Goal: Information Seeking & Learning: Learn about a topic

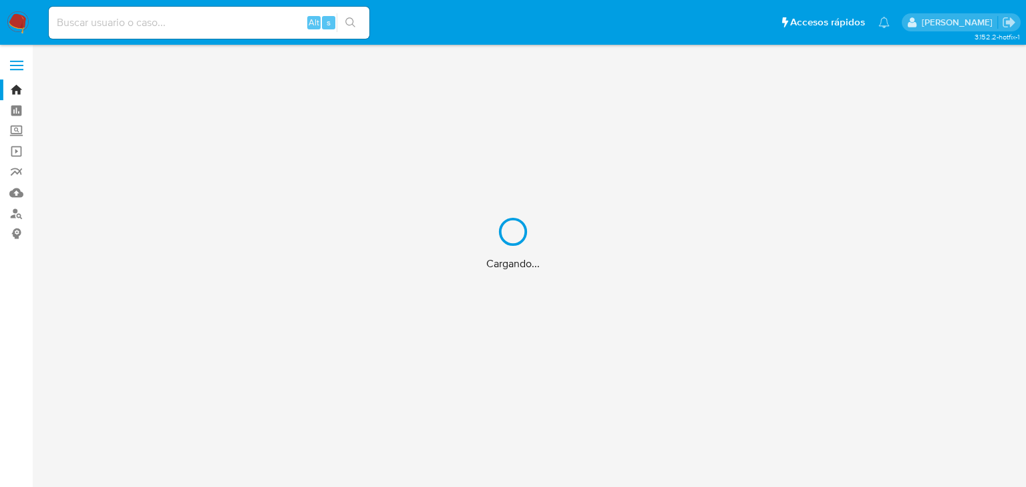
drag, startPoint x: 185, startPoint y: 31, endPoint x: 184, endPoint y: 22, distance: 8.8
click at [184, 30] on div "Cargando..." at bounding box center [513, 243] width 1026 height 487
click at [184, 22] on div "Cargando..." at bounding box center [513, 243] width 1026 height 487
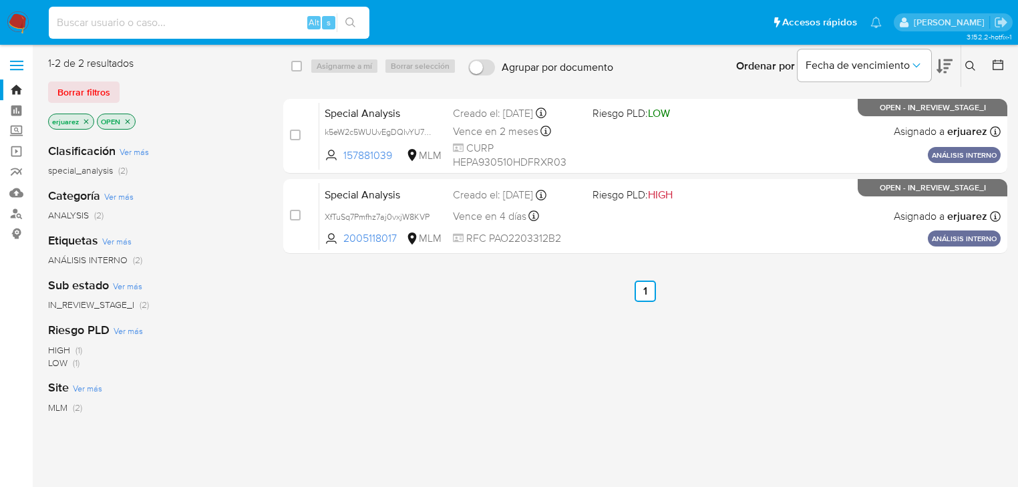
click at [184, 21] on input at bounding box center [209, 22] width 321 height 17
paste input "522511265"
type input "522511265"
click at [347, 22] on icon "search-icon" at bounding box center [350, 22] width 11 height 11
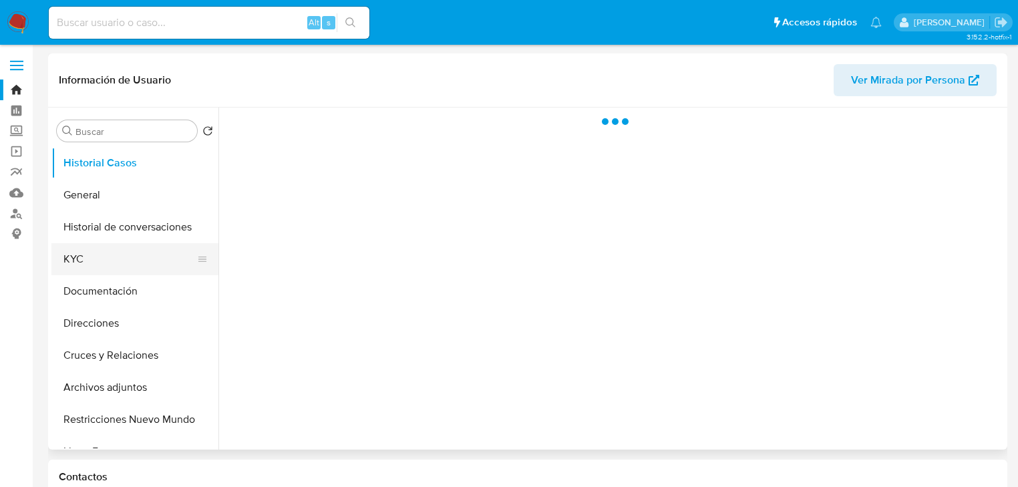
click at [82, 261] on button "KYC" at bounding box center [129, 259] width 156 height 32
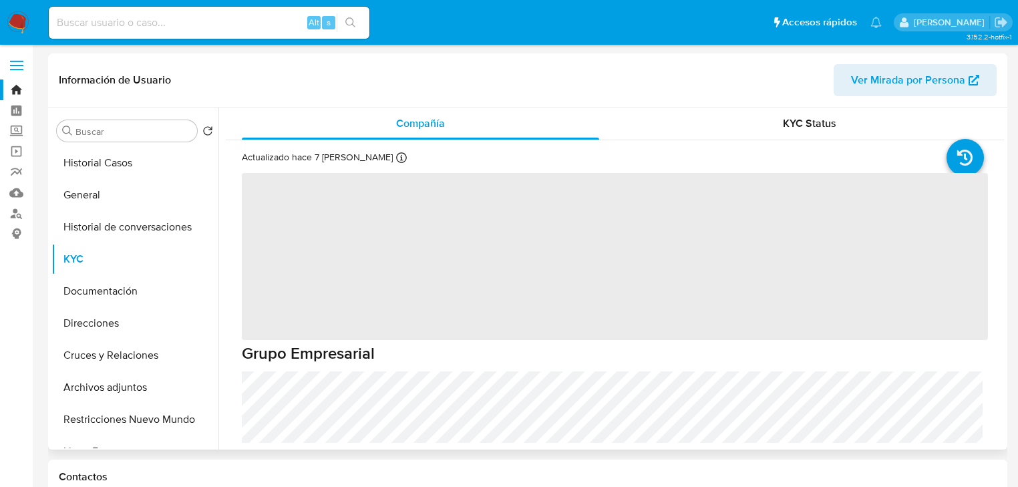
select select "10"
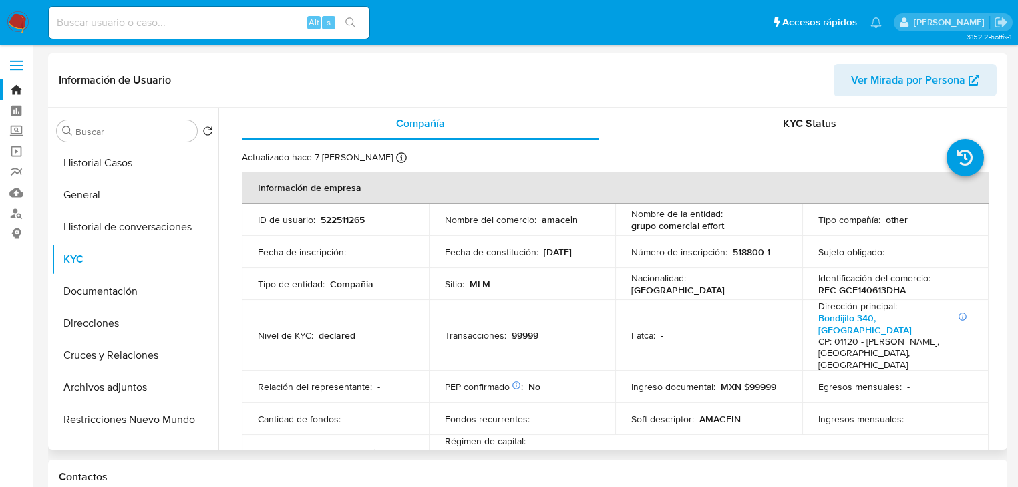
drag, startPoint x: 804, startPoint y: 268, endPoint x: 632, endPoint y: 236, distance: 174.7
click at [803, 268] on td "Identificación del comercio : RFC GCE140613DHA" at bounding box center [895, 284] width 187 height 32
drag, startPoint x: 627, startPoint y: 227, endPoint x: 753, endPoint y: 227, distance: 126.2
click at [753, 227] on td "Nombre de la entidad : grupo comercial effort" at bounding box center [708, 220] width 187 height 32
copy p "grupo comercial effort"
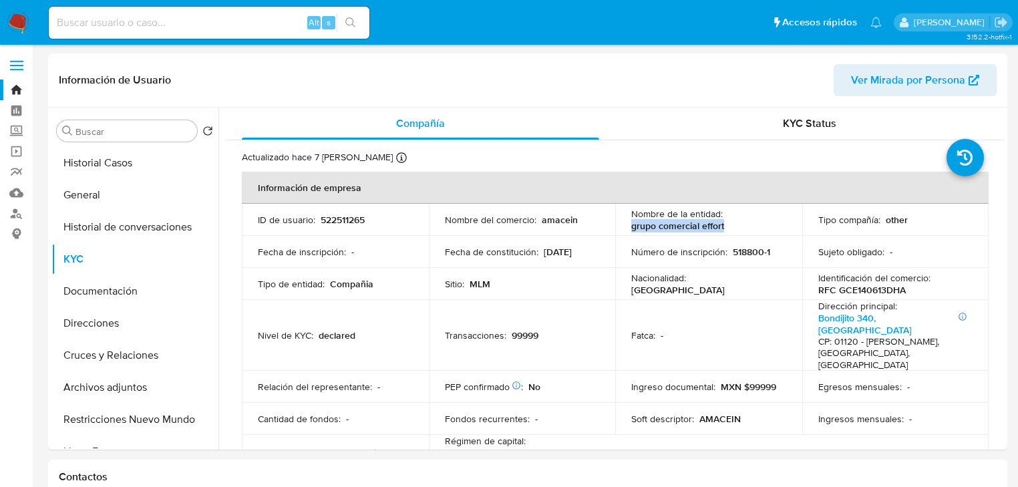
click at [21, 19] on img at bounding box center [18, 22] width 23 height 23
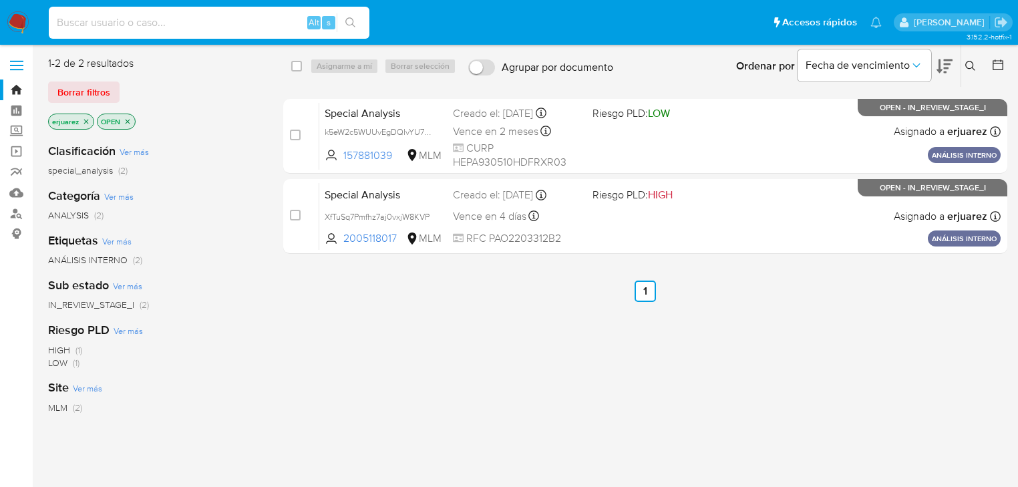
click at [199, 28] on input at bounding box center [209, 22] width 321 height 17
paste input "522511265"
type input "522511265"
click at [353, 19] on icon "search-icon" at bounding box center [350, 22] width 11 height 11
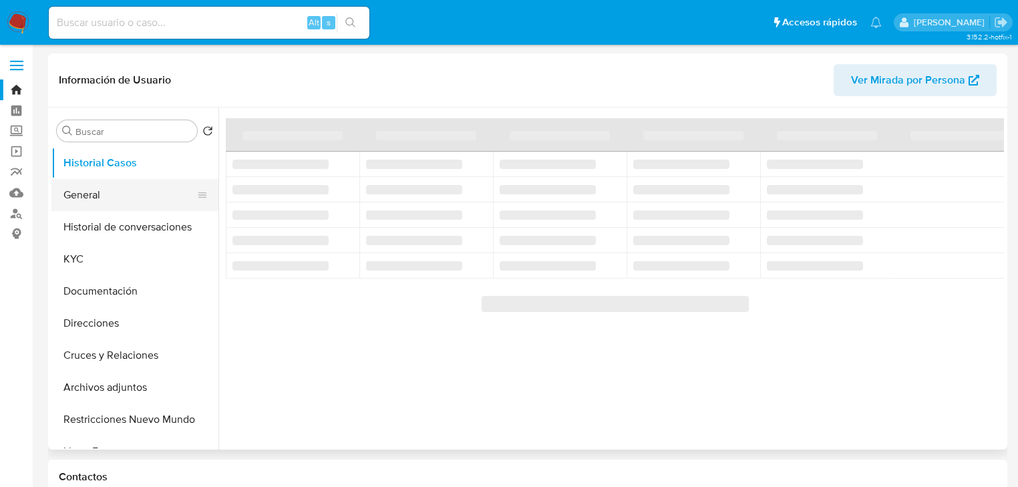
click at [79, 196] on button "General" at bounding box center [129, 195] width 156 height 32
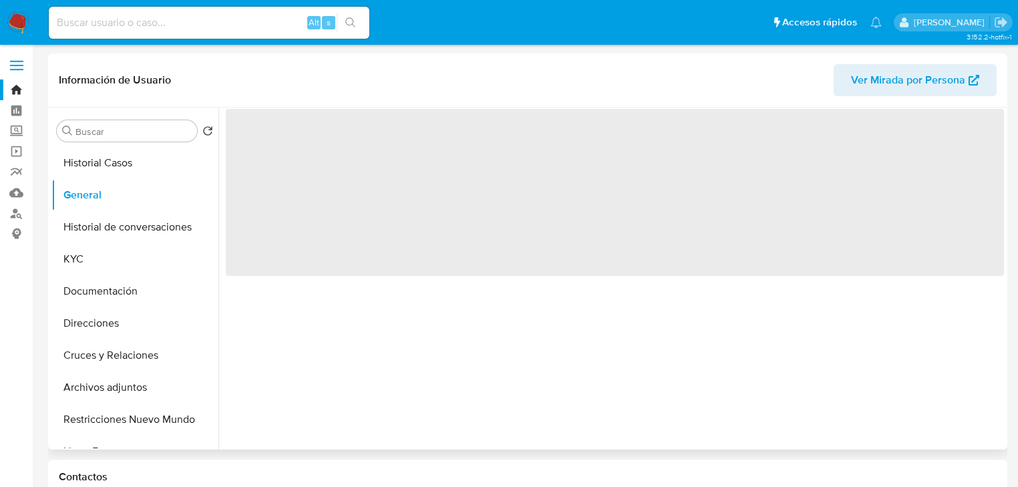
select select "10"
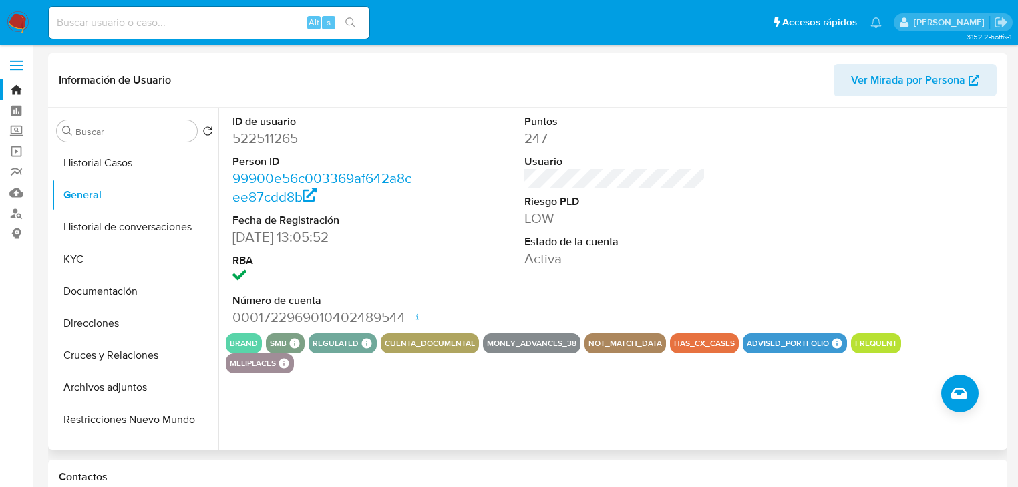
click at [978, 392] on div "ID de usuario 522511265 Person ID 99900e56c003369af642a8cee87cdd8b Fecha de Reg…" at bounding box center [610, 279] width 785 height 342
click at [975, 399] on button "Crear caso manual" at bounding box center [959, 393] width 37 height 37
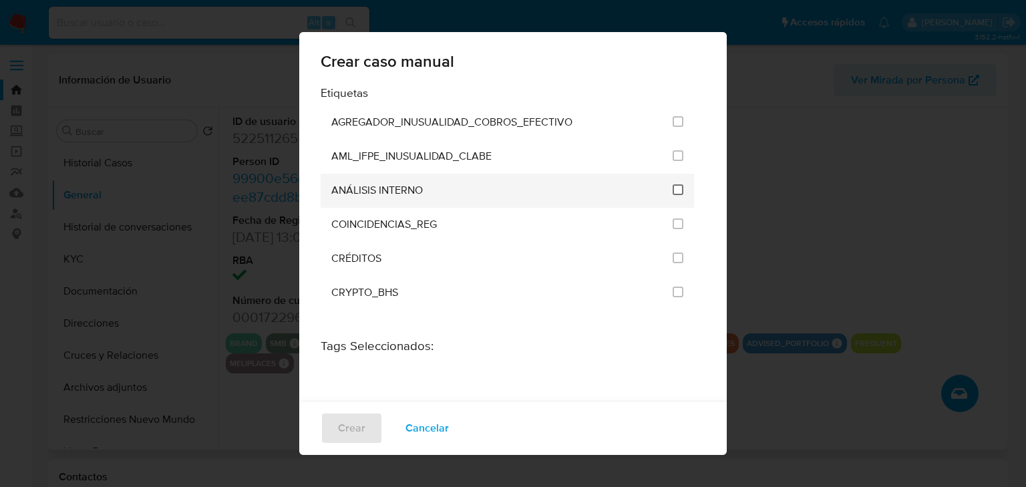
click at [673, 184] on input "1888" at bounding box center [678, 189] width 11 height 11
checkbox input "true"
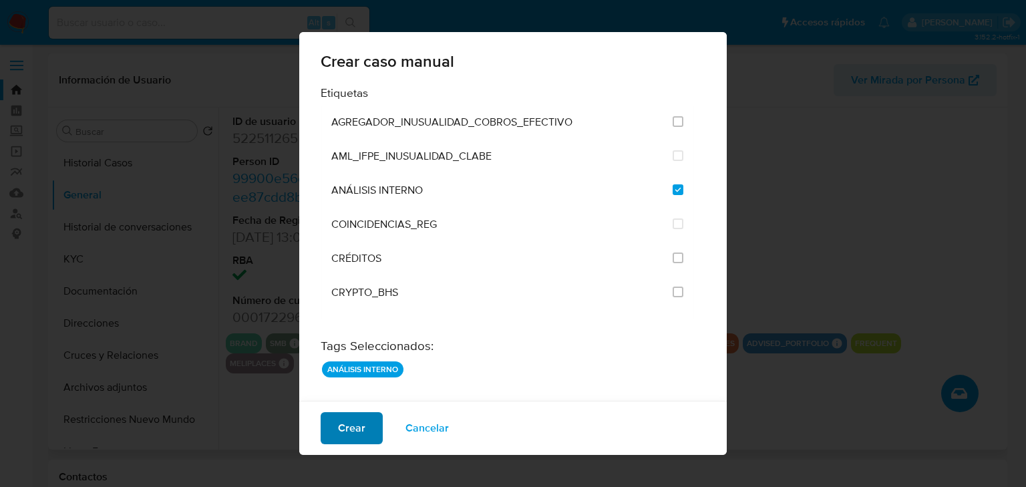
click at [343, 425] on span "Crear" at bounding box center [351, 427] width 27 height 29
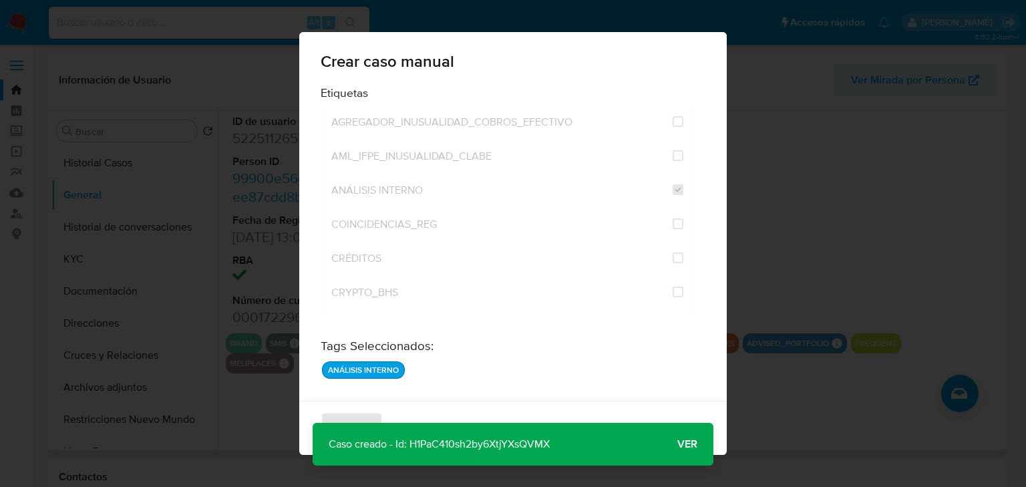
drag, startPoint x: 569, startPoint y: 443, endPoint x: 401, endPoint y: 447, distance: 167.7
click at [401, 447] on div "Caso creado - Id: H1PaC410sh2by6XtjYXsQVMX Caso creado - Id: H1PaC410sh2by6XtjY…" at bounding box center [513, 444] width 401 height 43
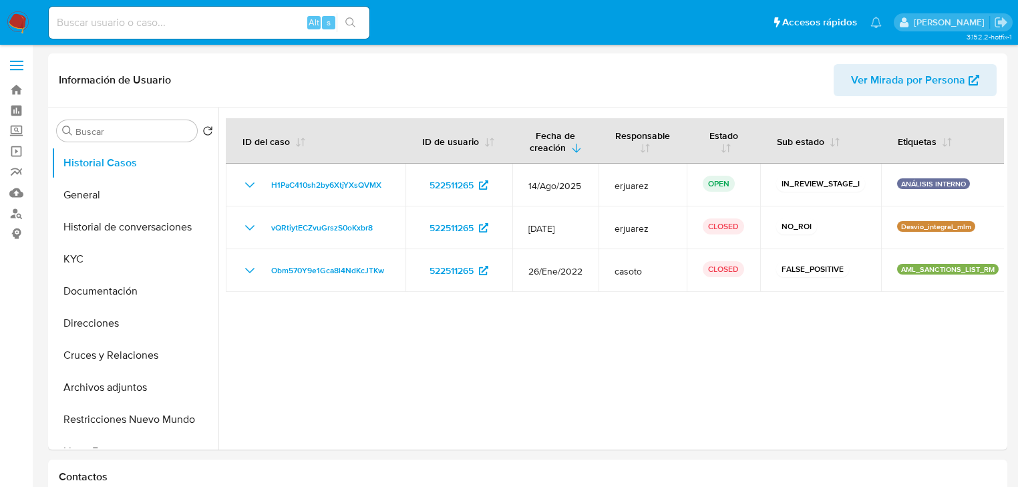
select select "10"
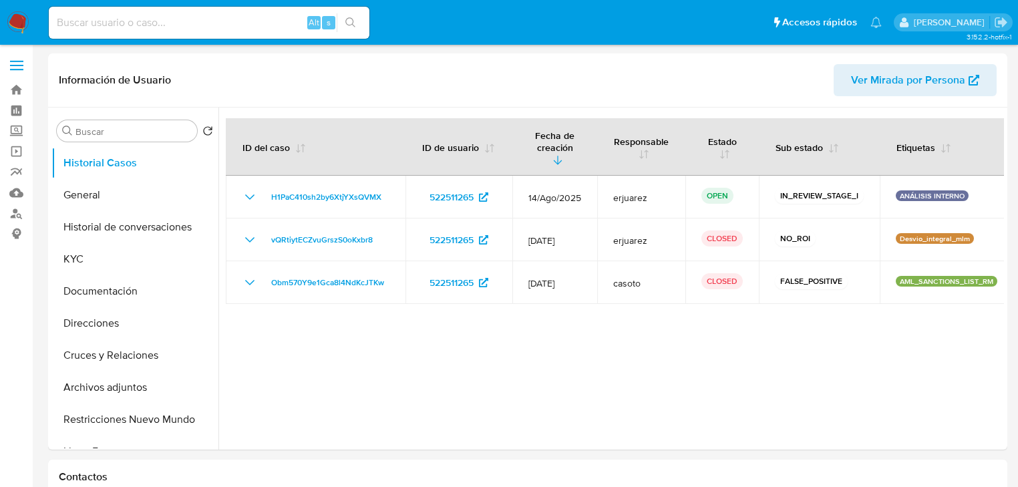
select select "10"
drag, startPoint x: 106, startPoint y: 191, endPoint x: 136, endPoint y: 186, distance: 31.1
click at [106, 191] on button "General" at bounding box center [129, 195] width 156 height 32
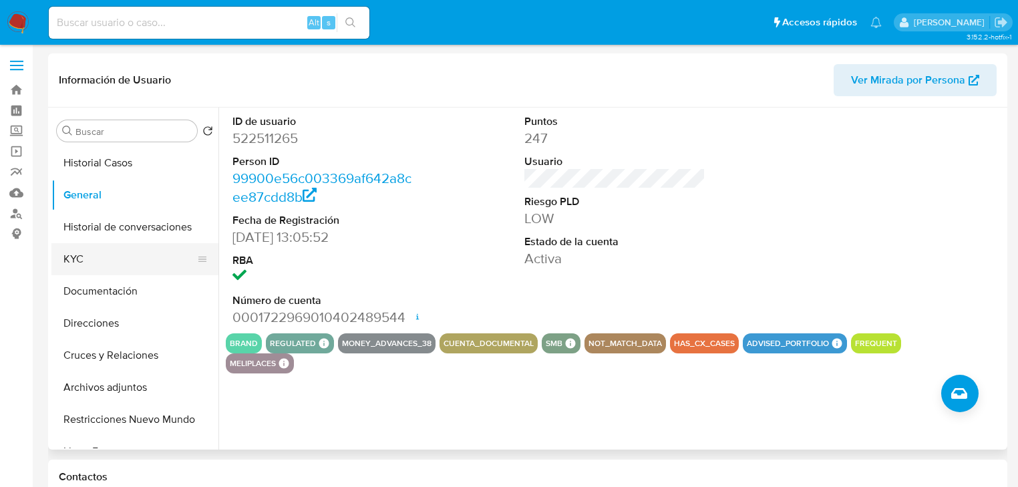
click at [89, 254] on button "KYC" at bounding box center [129, 259] width 156 height 32
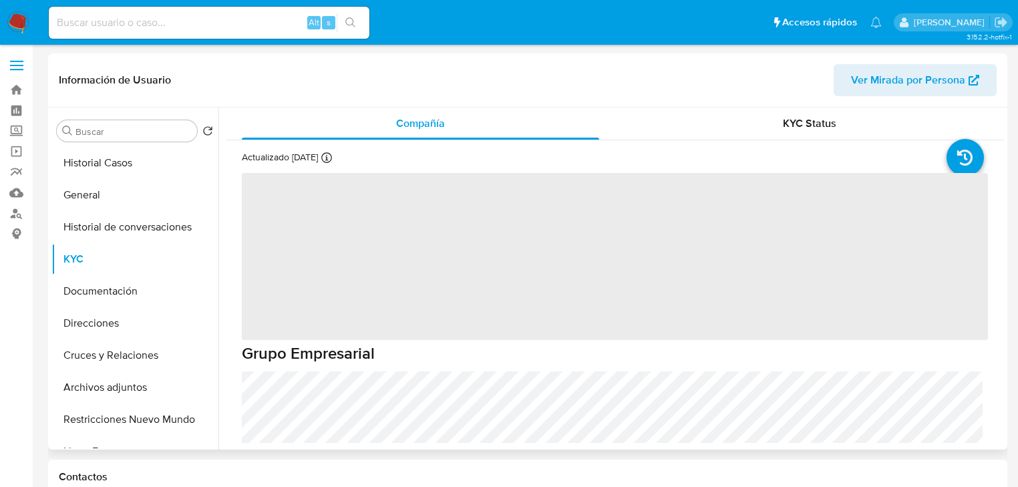
scroll to position [53, 0]
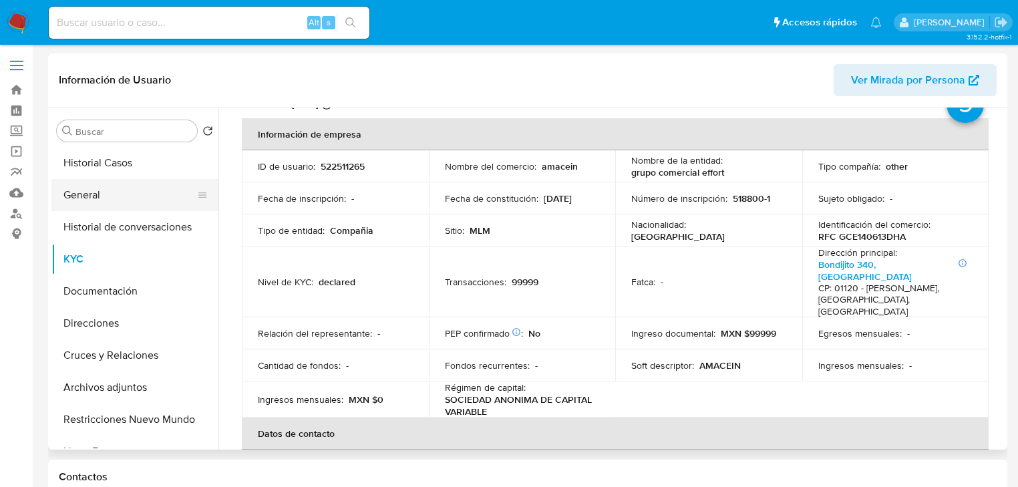
drag, startPoint x: 134, startPoint y: 188, endPoint x: 147, endPoint y: 188, distance: 13.4
click at [134, 188] on button "General" at bounding box center [129, 195] width 156 height 32
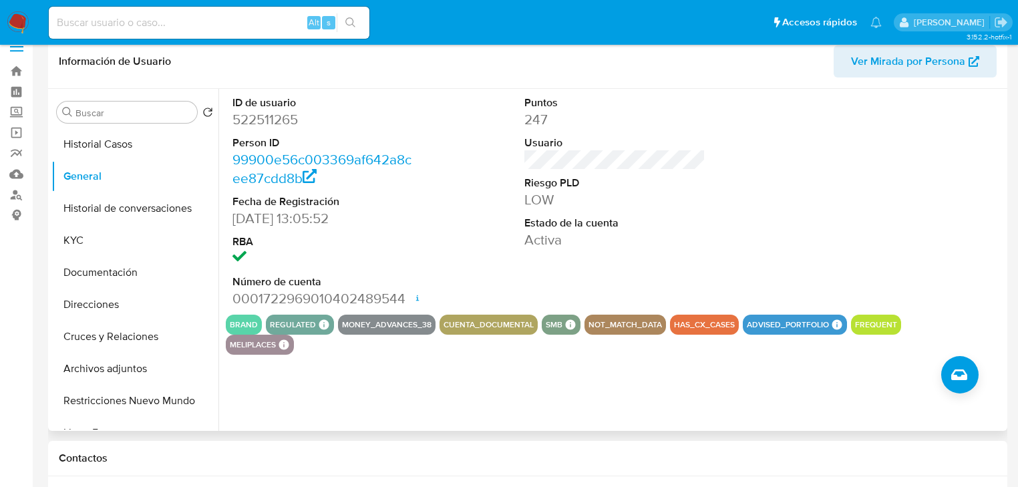
scroll to position [0, 0]
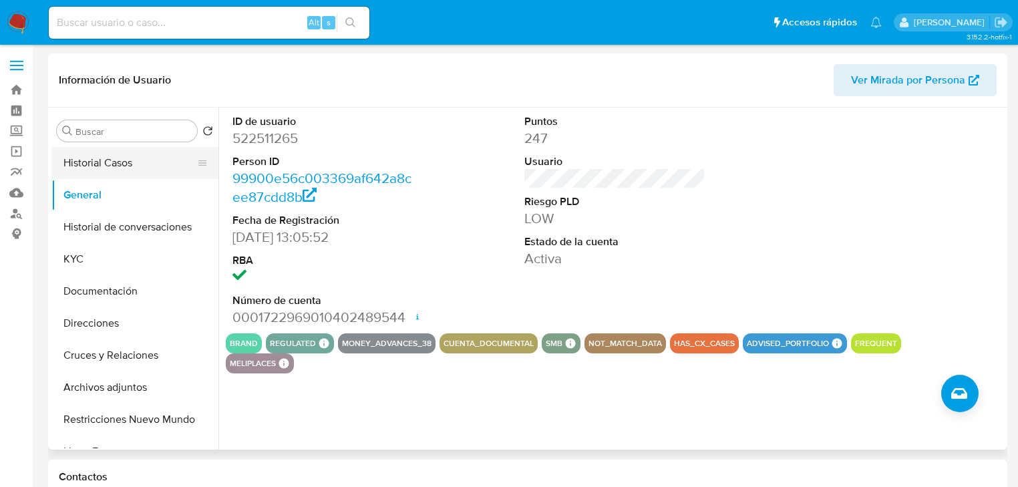
click at [94, 168] on button "Historial Casos" at bounding box center [129, 163] width 156 height 32
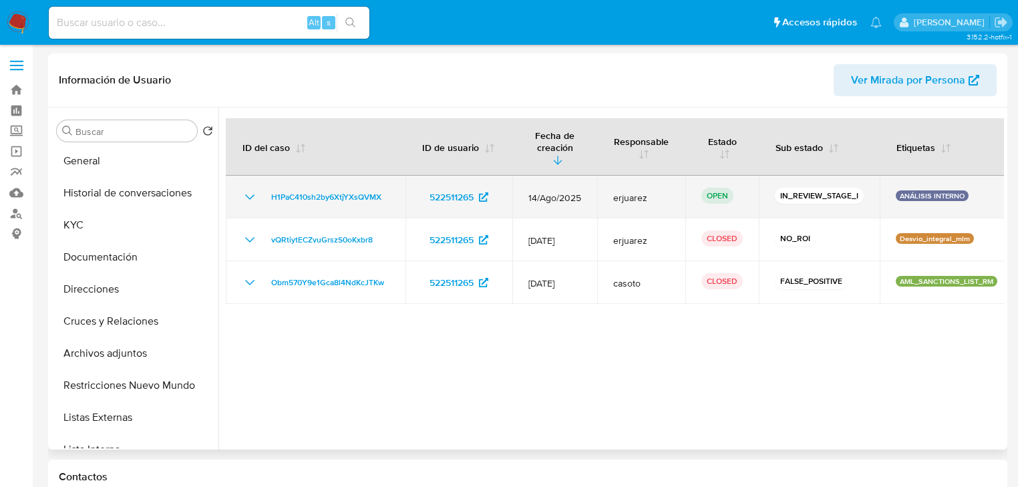
scroll to position [53, 0]
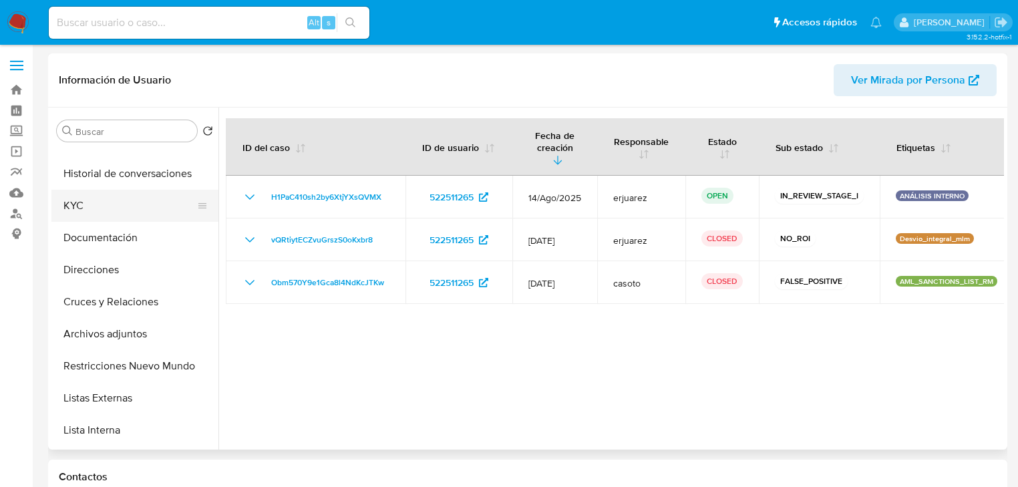
click at [136, 206] on button "KYC" at bounding box center [129, 206] width 156 height 32
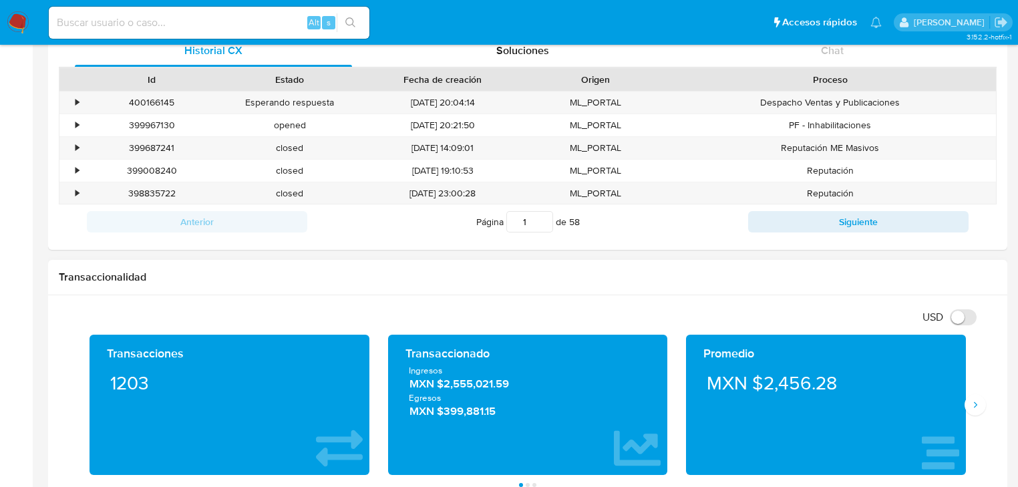
scroll to position [588, 0]
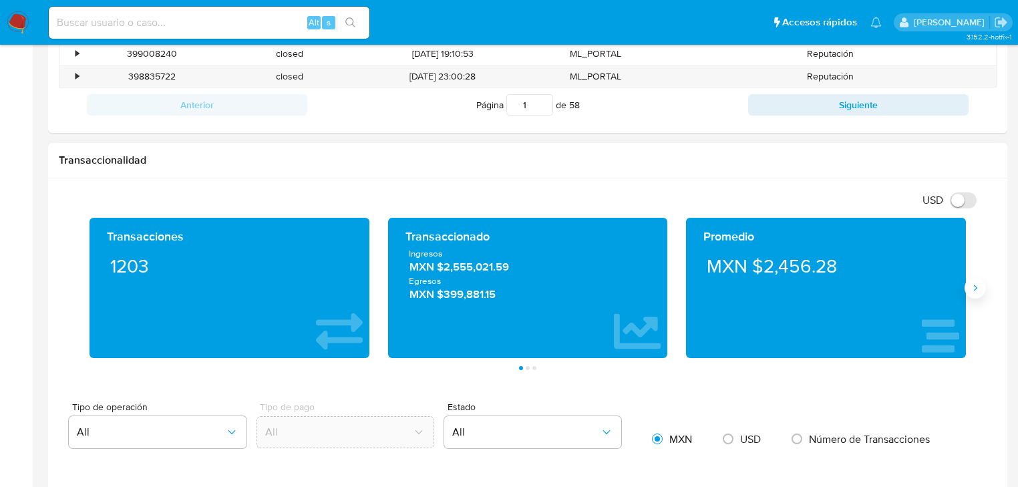
click at [970, 283] on icon "Siguiente" at bounding box center [975, 288] width 11 height 11
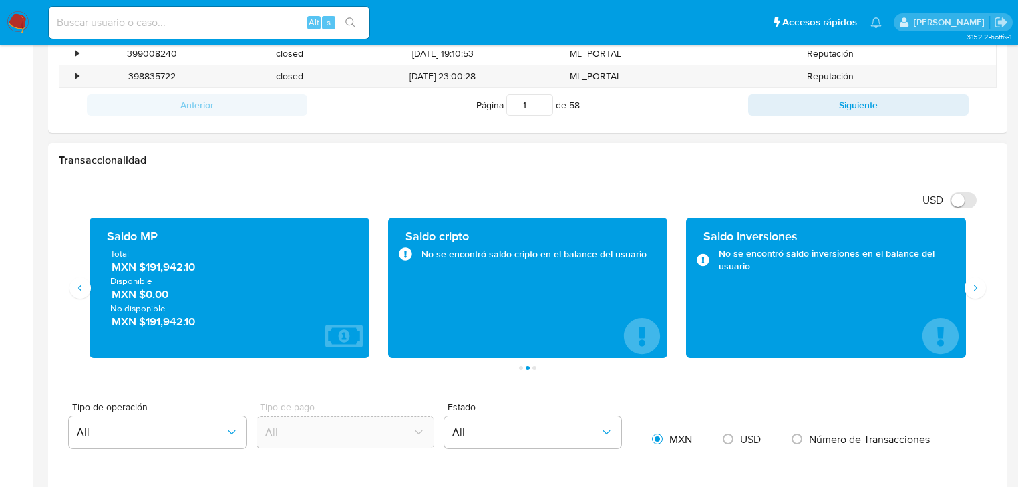
drag, startPoint x: 728, startPoint y: 379, endPoint x: 698, endPoint y: 478, distance: 104.0
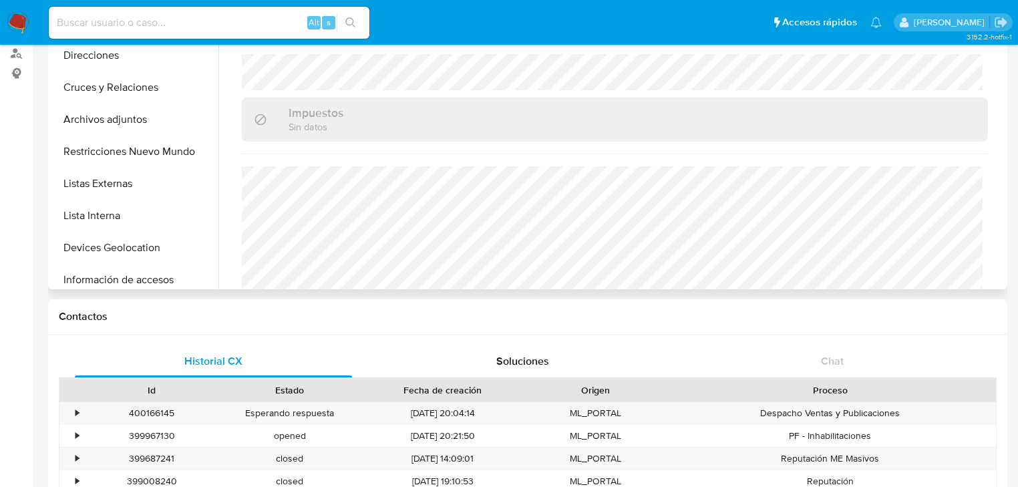
scroll to position [107, 0]
drag, startPoint x: 140, startPoint y: 246, endPoint x: 142, endPoint y: 254, distance: 8.8
click at [140, 246] on button "Devices Geolocation" at bounding box center [129, 248] width 156 height 32
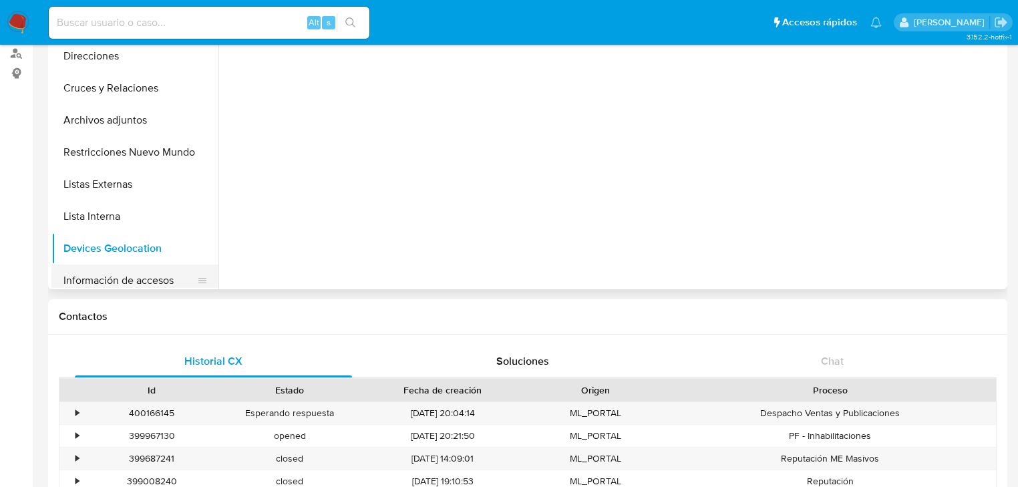
scroll to position [0, 0]
drag, startPoint x: 136, startPoint y: 152, endPoint x: 28, endPoint y: 152, distance: 108.2
click at [135, 151] on button "Restricciones Nuevo Mundo" at bounding box center [134, 152] width 167 height 32
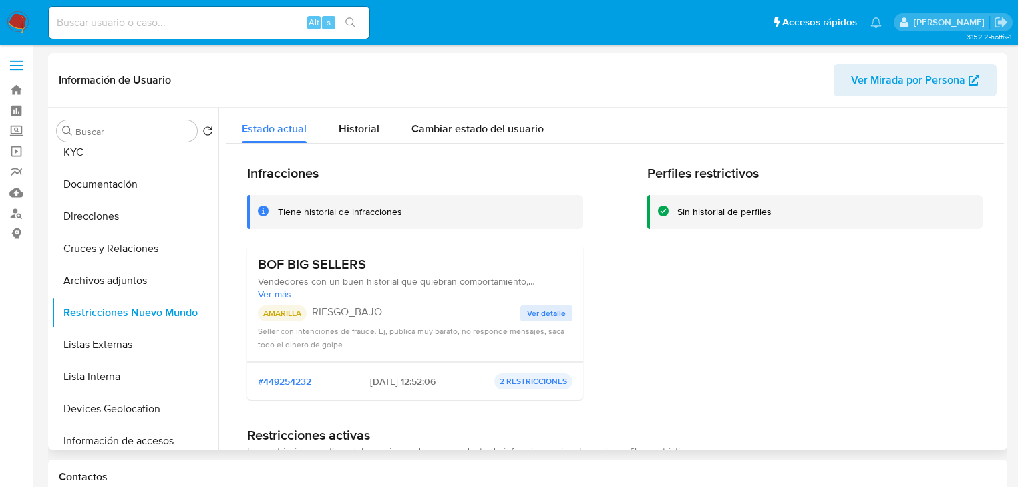
click at [540, 310] on span "Ver detalle" at bounding box center [546, 313] width 39 height 13
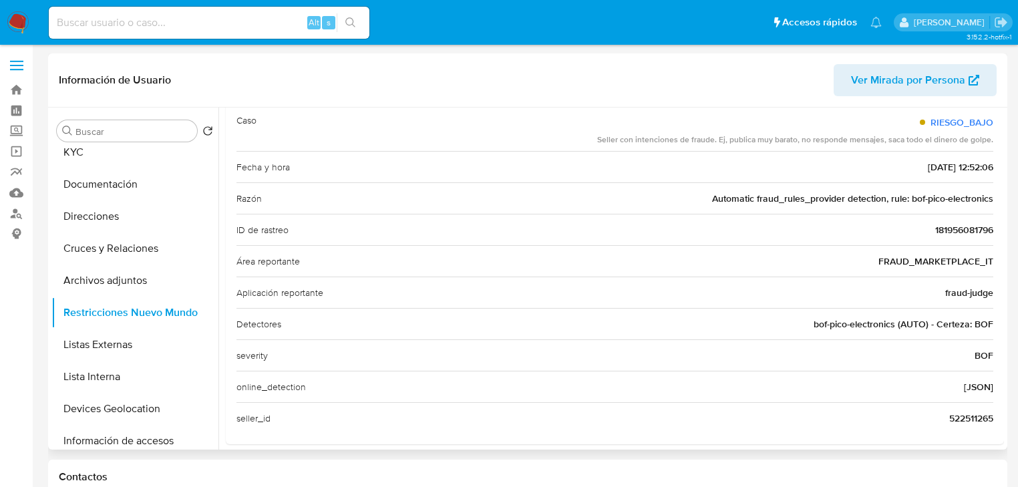
scroll to position [150, 0]
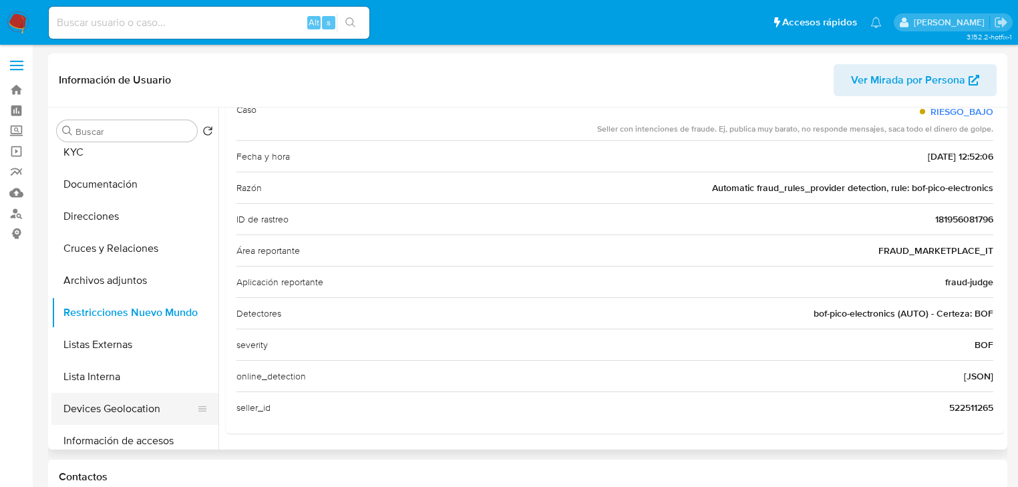
drag, startPoint x: 145, startPoint y: 406, endPoint x: 144, endPoint y: 399, distance: 7.4
click at [144, 406] on button "Devices Geolocation" at bounding box center [129, 409] width 156 height 32
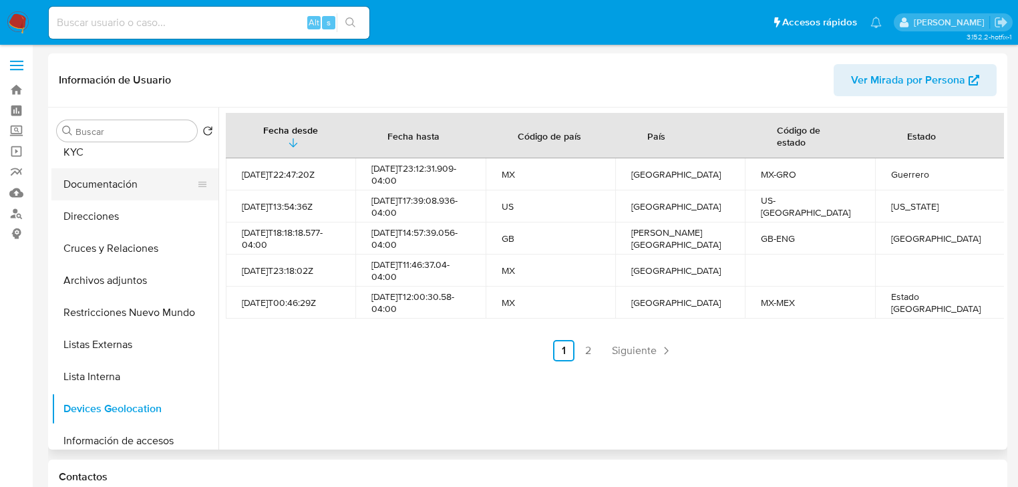
scroll to position [0, 0]
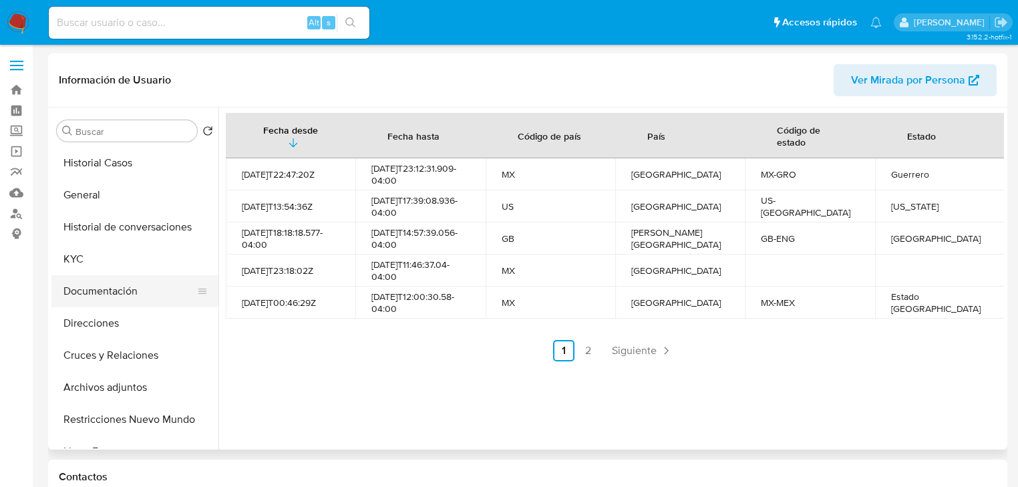
click at [108, 285] on button "Documentación" at bounding box center [129, 291] width 156 height 32
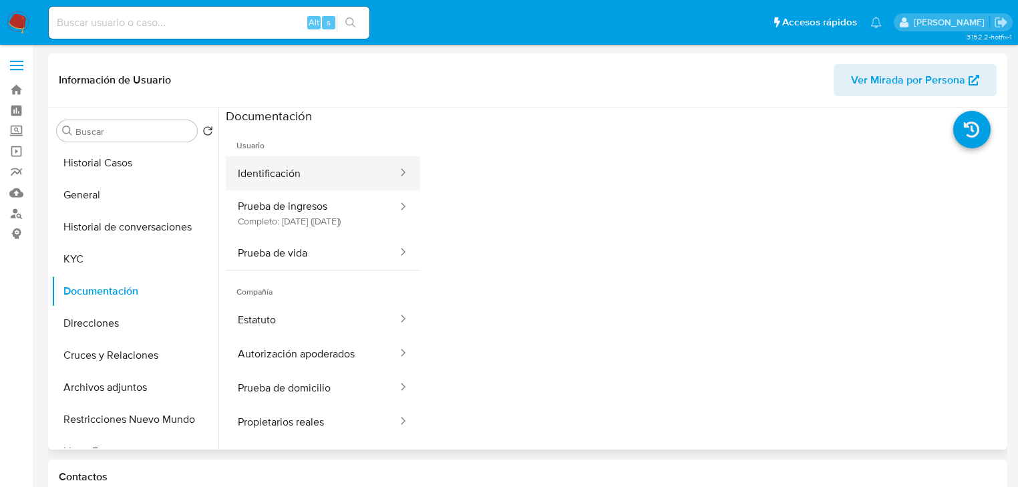
click at [301, 176] on button "Identificación" at bounding box center [312, 173] width 173 height 34
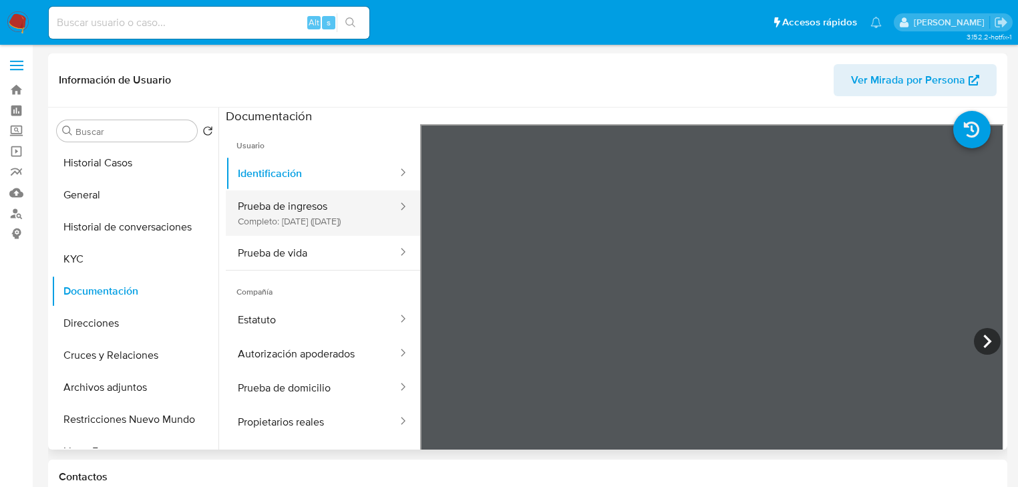
click at [284, 206] on button "Prueba de ingresos Completo: 13/03/2023 (hace 2 años)" at bounding box center [312, 212] width 173 height 45
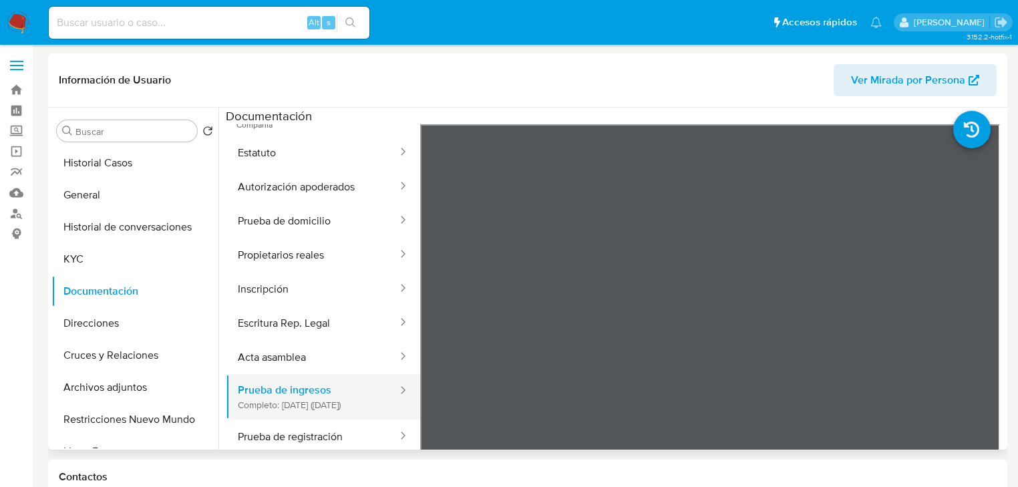
scroll to position [214, 0]
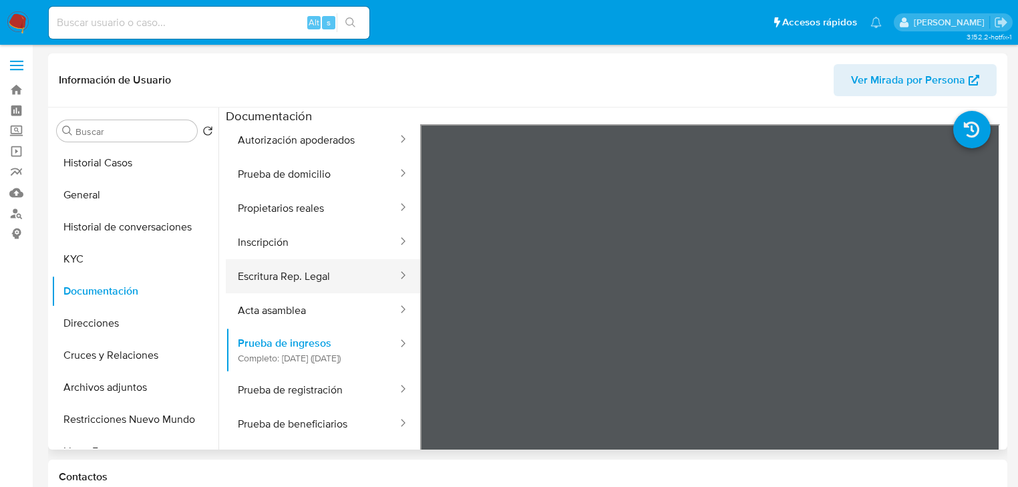
click at [319, 277] on button "Escritura Rep. Legal" at bounding box center [312, 276] width 173 height 34
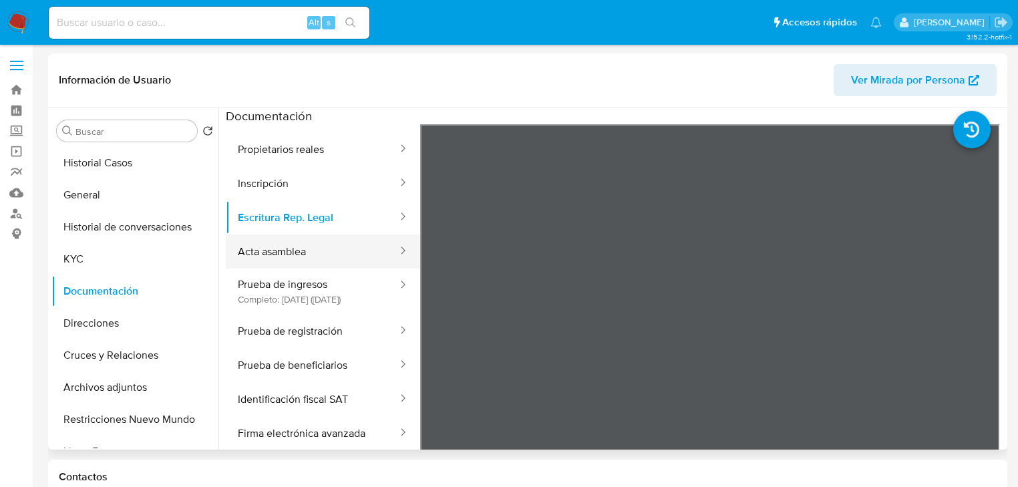
scroll to position [321, 0]
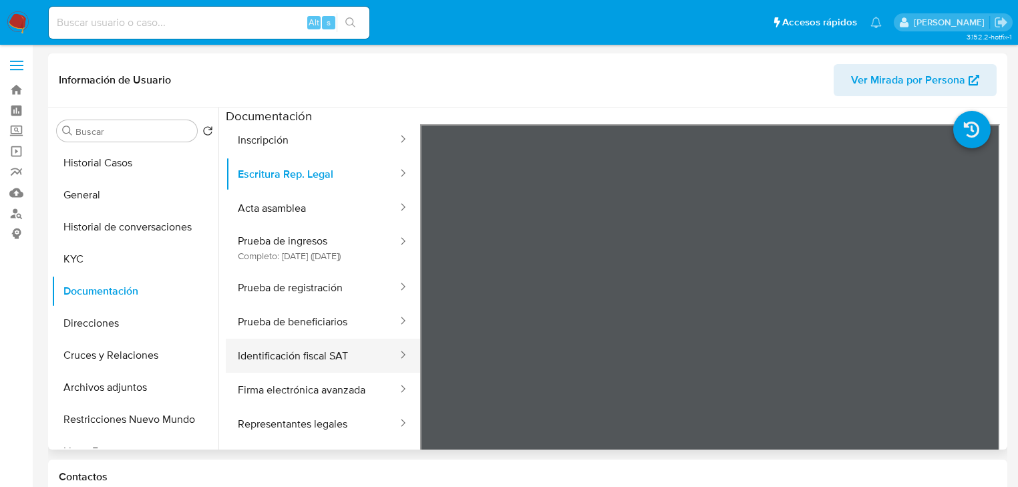
click at [333, 373] on button "Identificación fiscal SAT" at bounding box center [312, 356] width 173 height 34
click at [78, 13] on div "Alt s" at bounding box center [209, 23] width 321 height 32
click at [118, 24] on input at bounding box center [209, 22] width 321 height 17
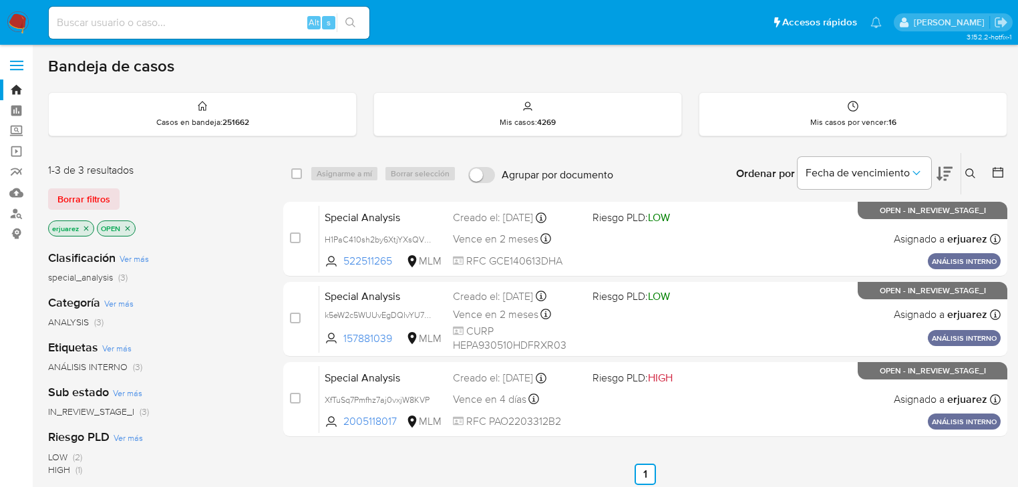
click at [134, 23] on input at bounding box center [209, 22] width 321 height 17
paste input "1809841627"
type input "1809841627"
drag, startPoint x: 351, startPoint y: 25, endPoint x: 220, endPoint y: 3, distance: 132.2
click at [350, 25] on icon "search-icon" at bounding box center [350, 22] width 11 height 11
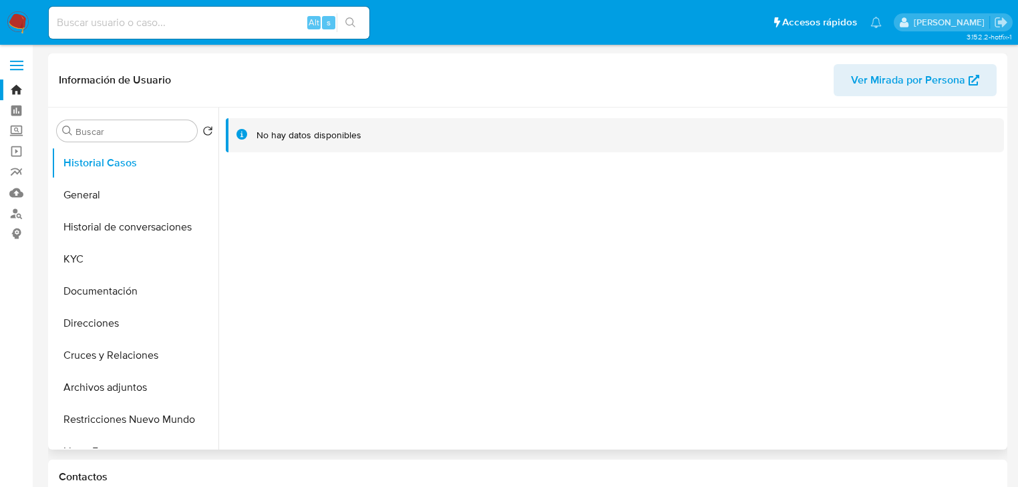
select select "10"
drag, startPoint x: 83, startPoint y: 196, endPoint x: 96, endPoint y: 204, distance: 14.7
click at [83, 196] on button "General" at bounding box center [129, 195] width 156 height 32
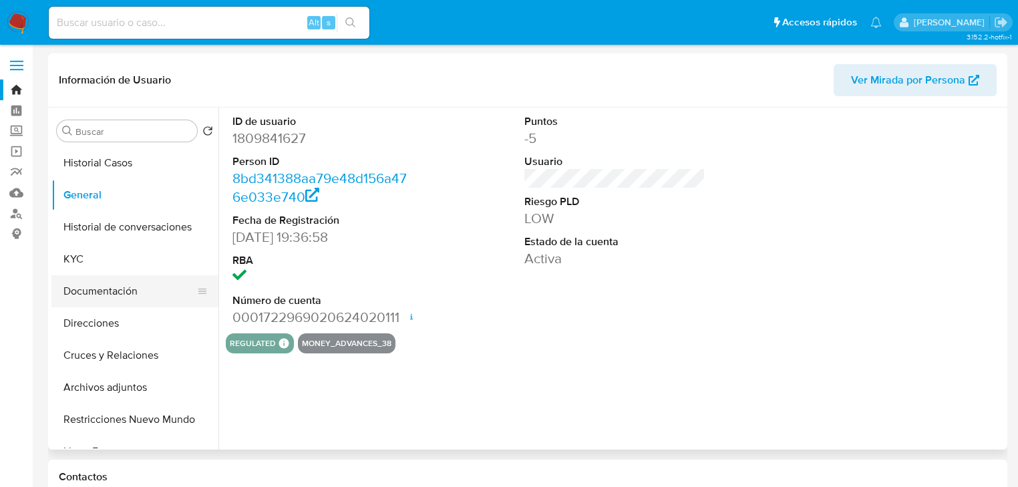
click at [90, 275] on button "Documentación" at bounding box center [129, 291] width 156 height 32
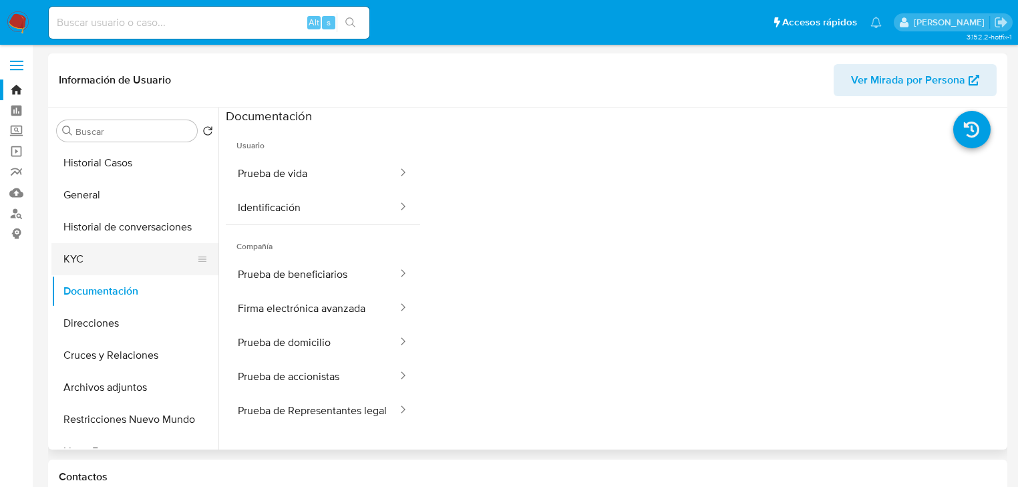
click at [89, 261] on button "KYC" at bounding box center [129, 259] width 156 height 32
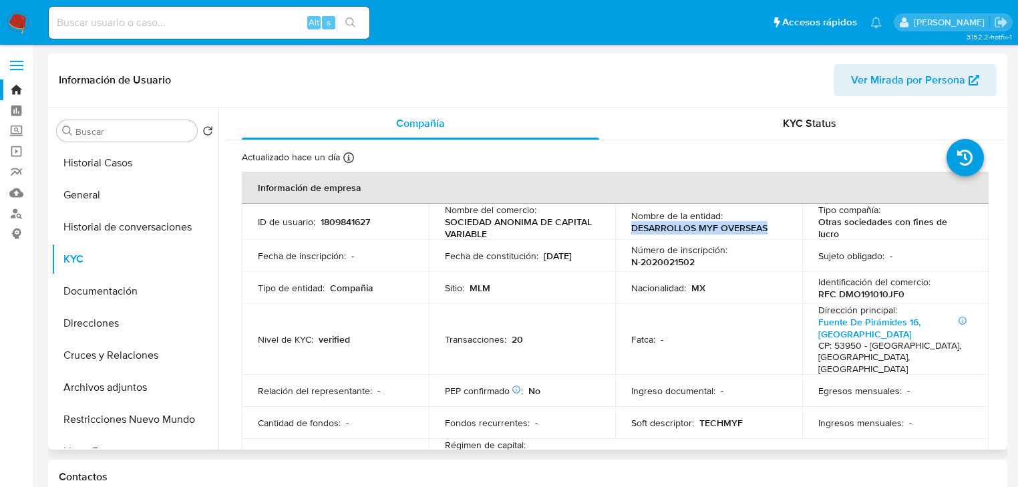
drag, startPoint x: 629, startPoint y: 230, endPoint x: 774, endPoint y: 230, distance: 144.9
click at [774, 230] on div "Nombre de la entidad : DESARROLLOS MYF OVERSEAS" at bounding box center [708, 222] width 155 height 24
copy p "DESARROLLOS MYF OVERSEAS"
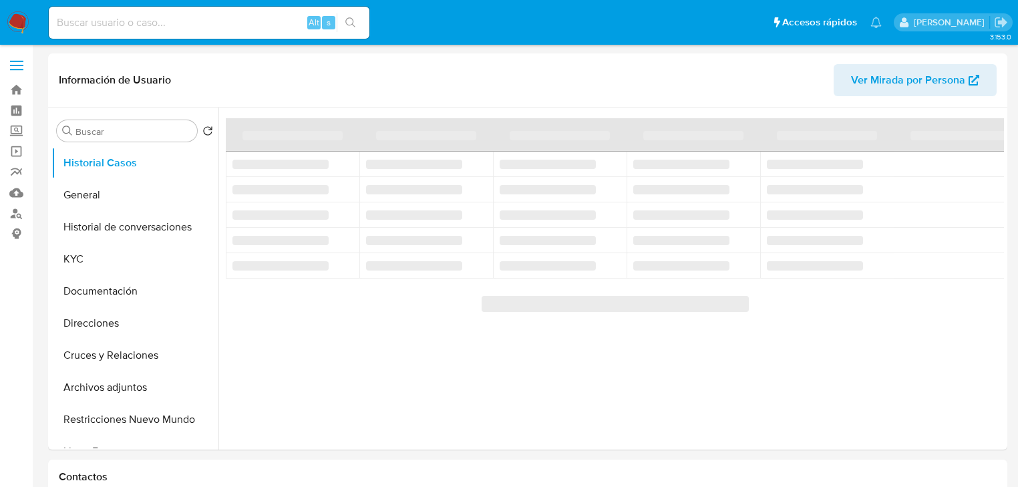
select select "10"
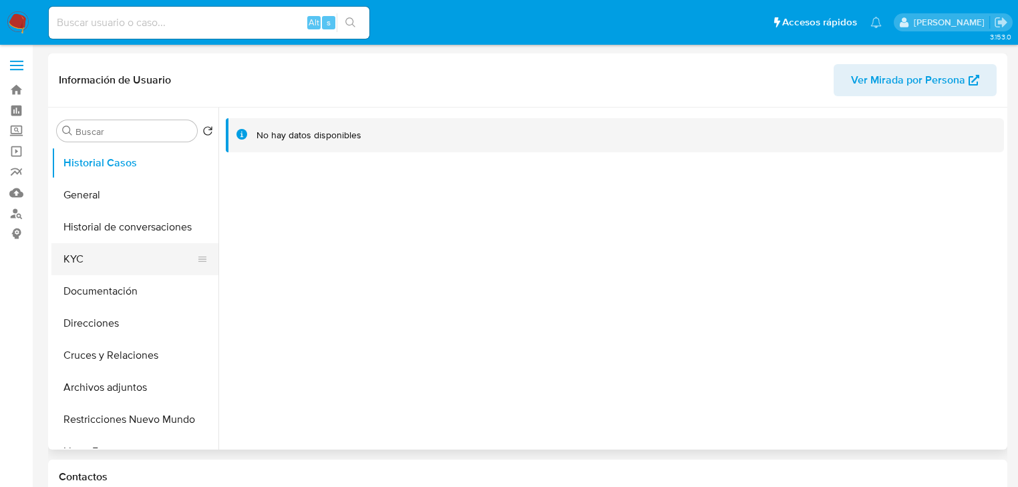
click at [110, 248] on button "KYC" at bounding box center [129, 259] width 156 height 32
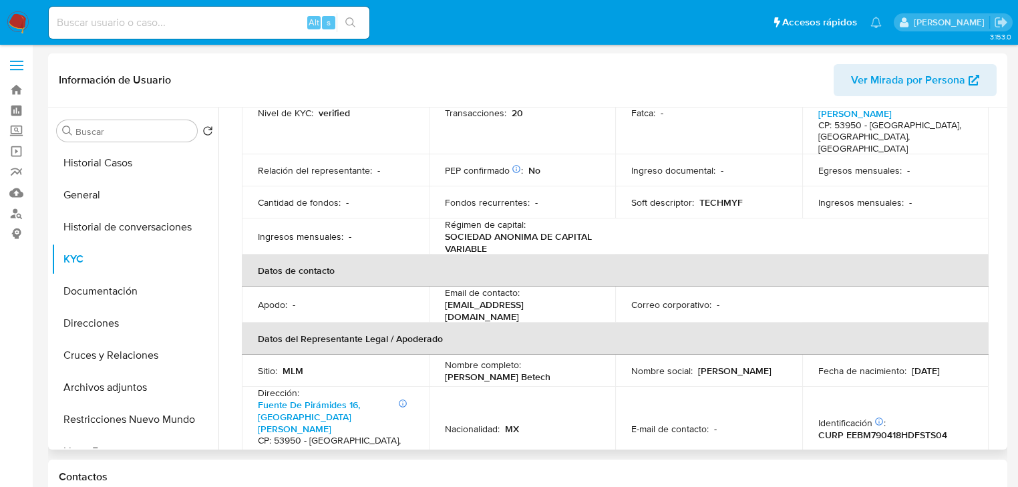
scroll to position [62, 0]
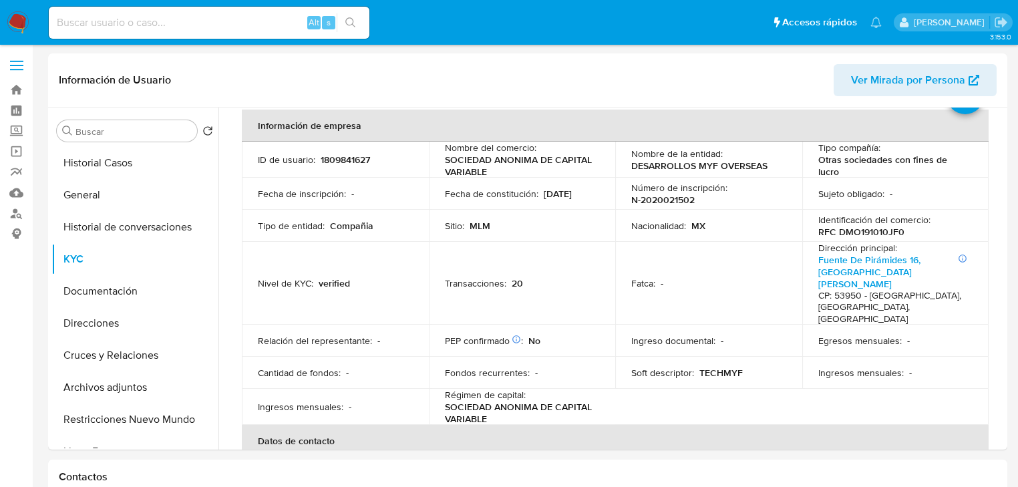
drag, startPoint x: 19, startPoint y: 21, endPoint x: 32, endPoint y: 13, distance: 15.6
click at [19, 21] on img at bounding box center [18, 22] width 23 height 23
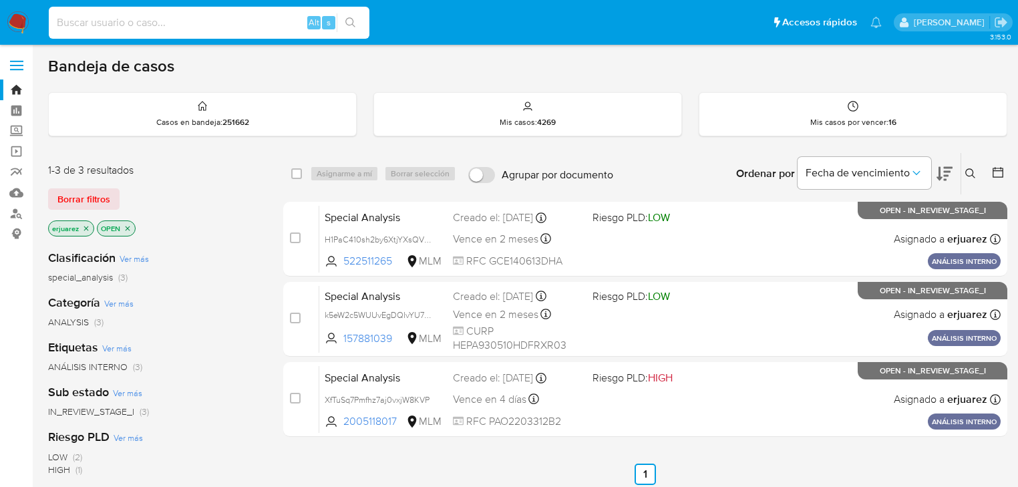
click at [116, 24] on input at bounding box center [209, 22] width 321 height 17
paste input "522511265"
type input "522511265"
click at [353, 20] on icon "search-icon" at bounding box center [350, 22] width 11 height 11
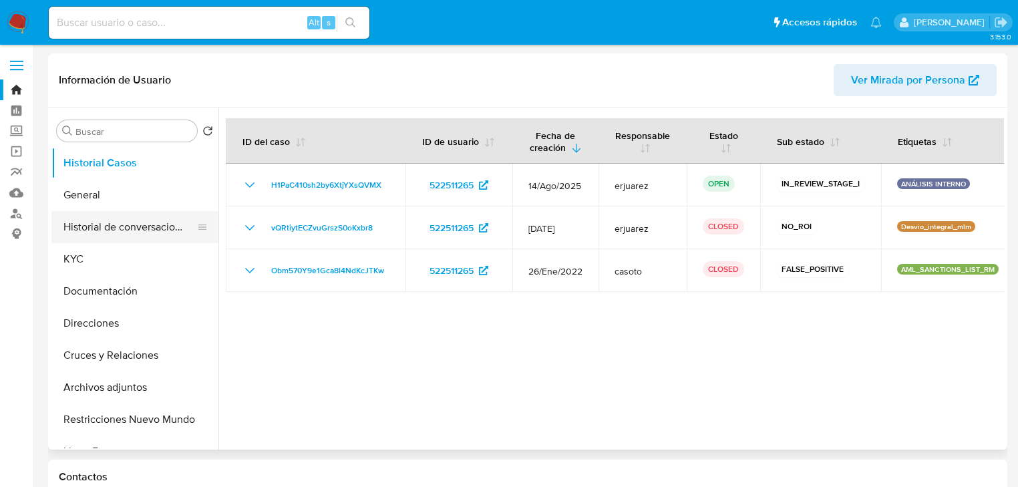
select select "10"
drag, startPoint x: 387, startPoint y: 184, endPoint x: 212, endPoint y: 212, distance: 177.8
click at [261, 191] on div "H1PaC410sh2by6XtjYXsQVMX" at bounding box center [316, 185] width 148 height 16
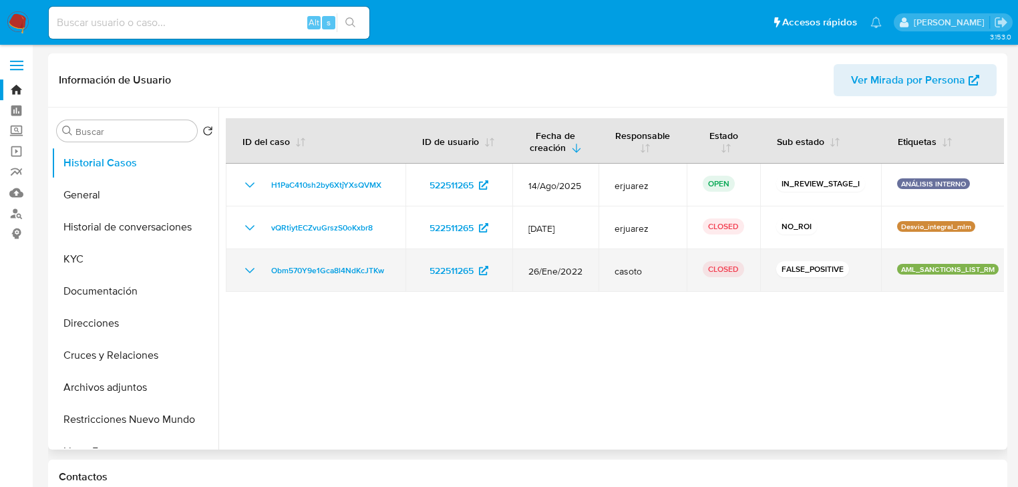
click at [246, 273] on icon "Mostrar/Ocultar" at bounding box center [250, 270] width 16 height 16
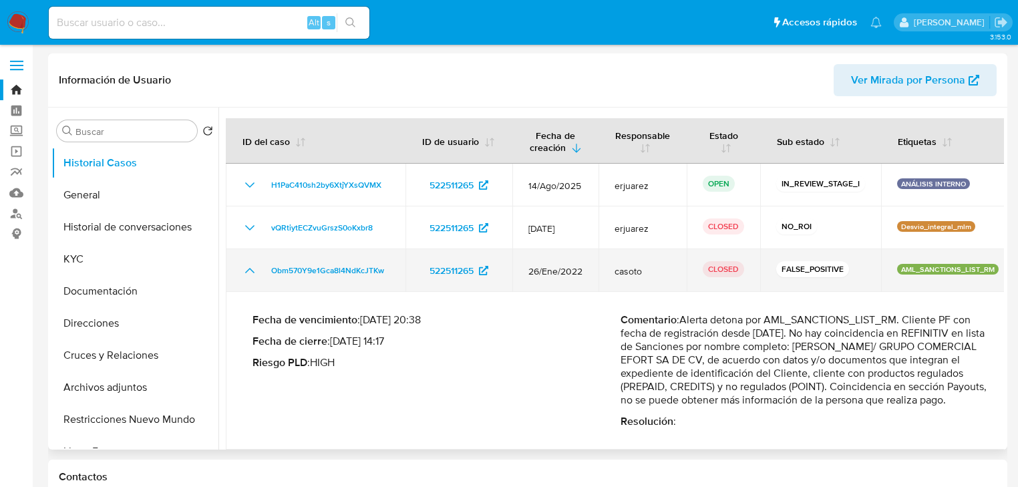
click at [246, 273] on icon "Mostrar/Ocultar" at bounding box center [250, 270] width 16 height 16
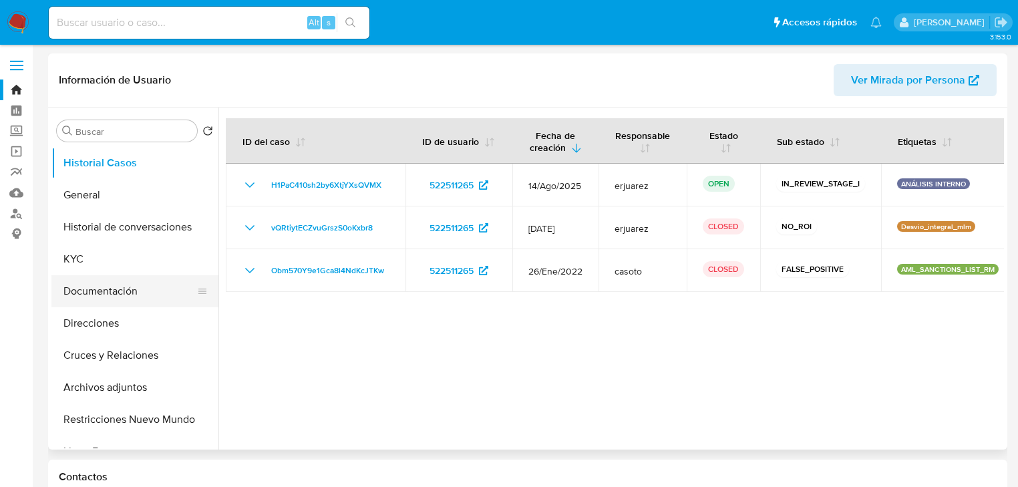
click at [143, 302] on button "Documentación" at bounding box center [129, 291] width 156 height 32
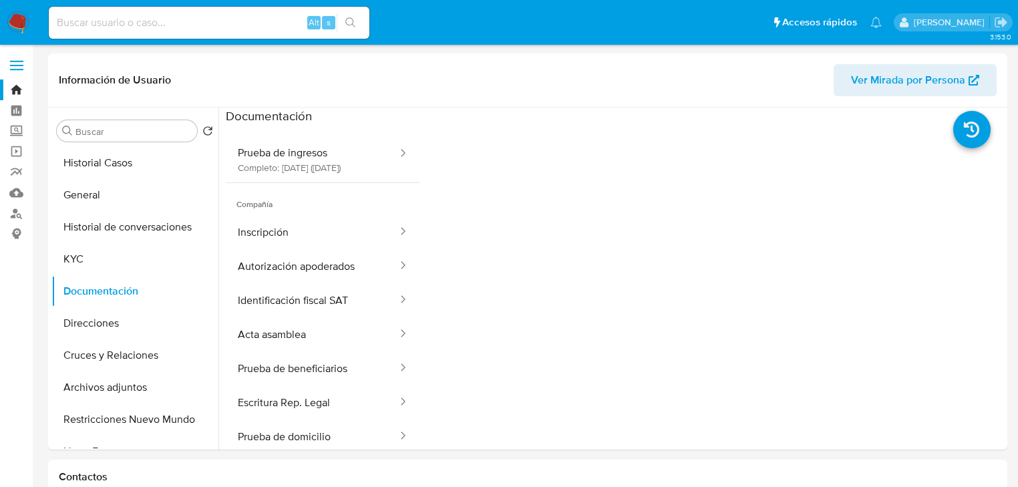
scroll to position [107, 0]
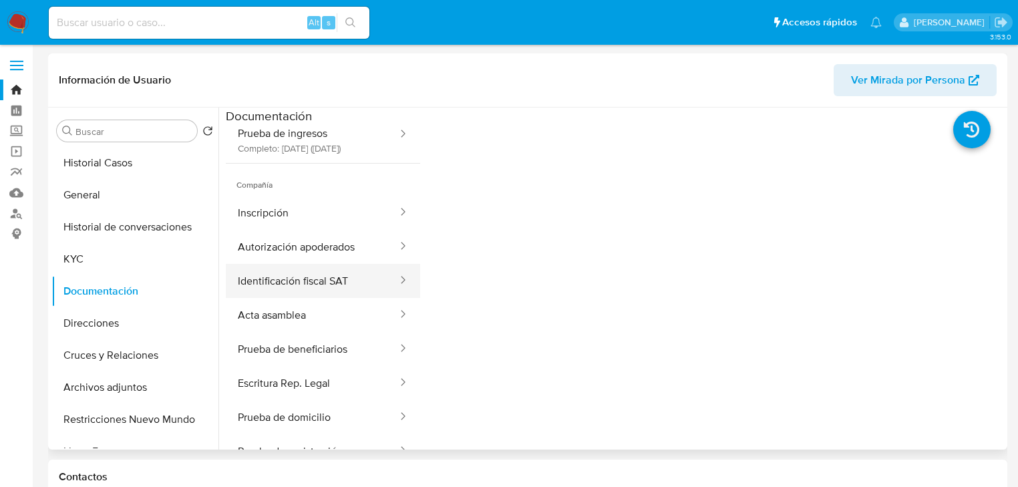
click at [312, 289] on button "Identificación fiscal SAT" at bounding box center [312, 281] width 173 height 34
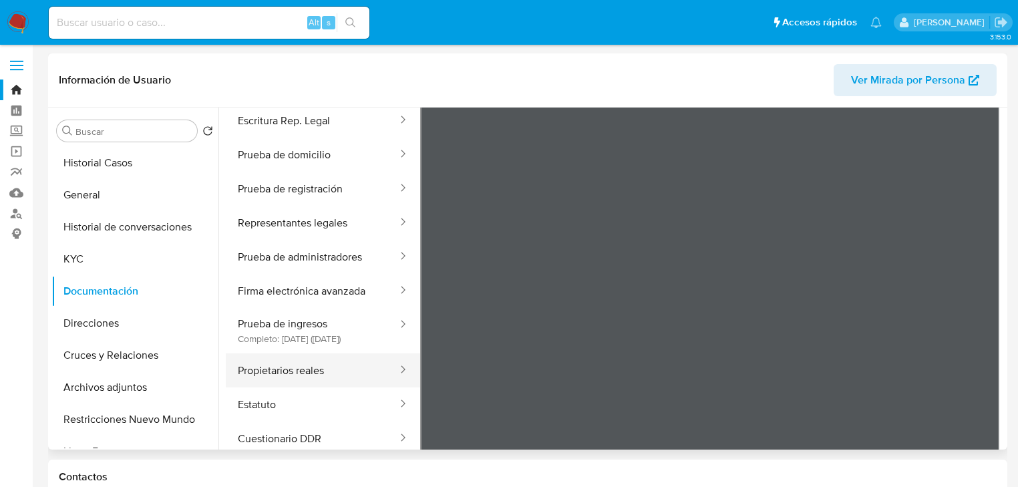
scroll to position [112, 0]
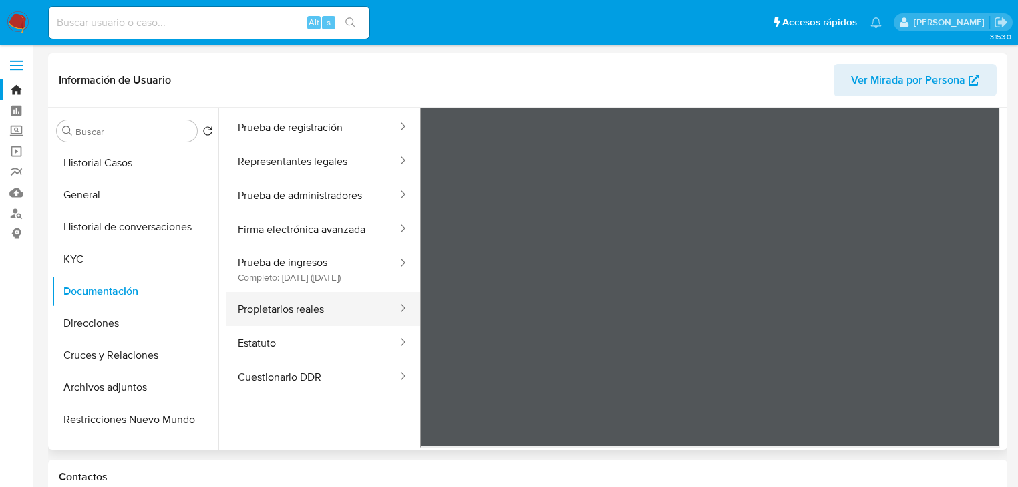
click at [316, 385] on button "Cuestionario DDR" at bounding box center [312, 377] width 173 height 34
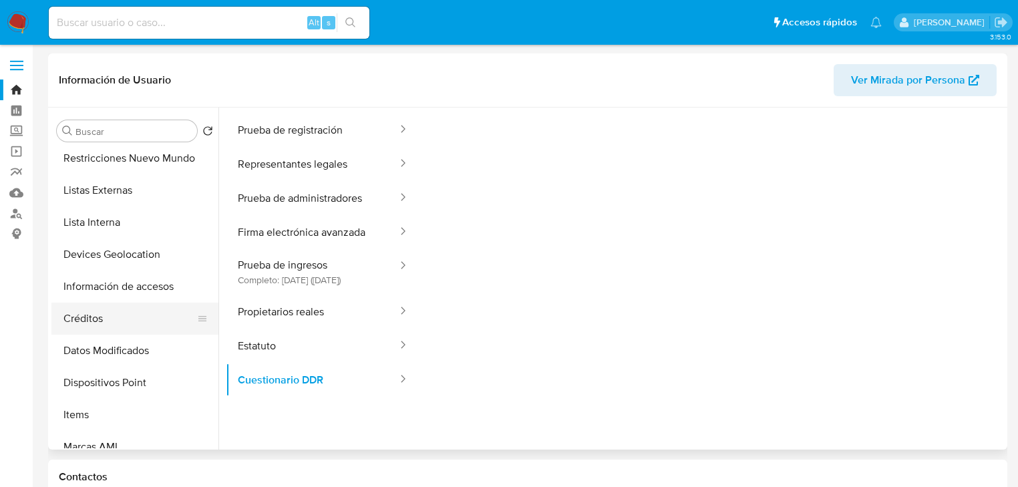
scroll to position [267, 0]
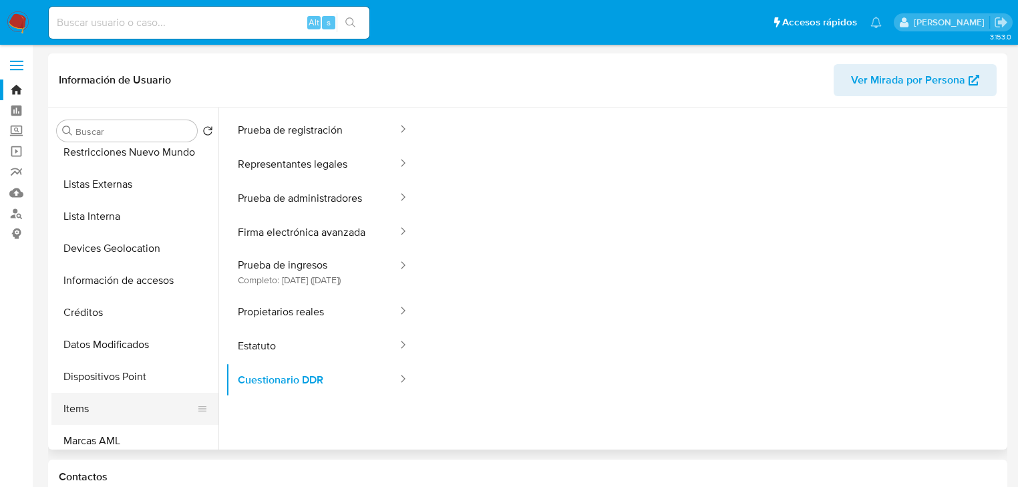
click at [92, 413] on button "Items" at bounding box center [129, 409] width 156 height 32
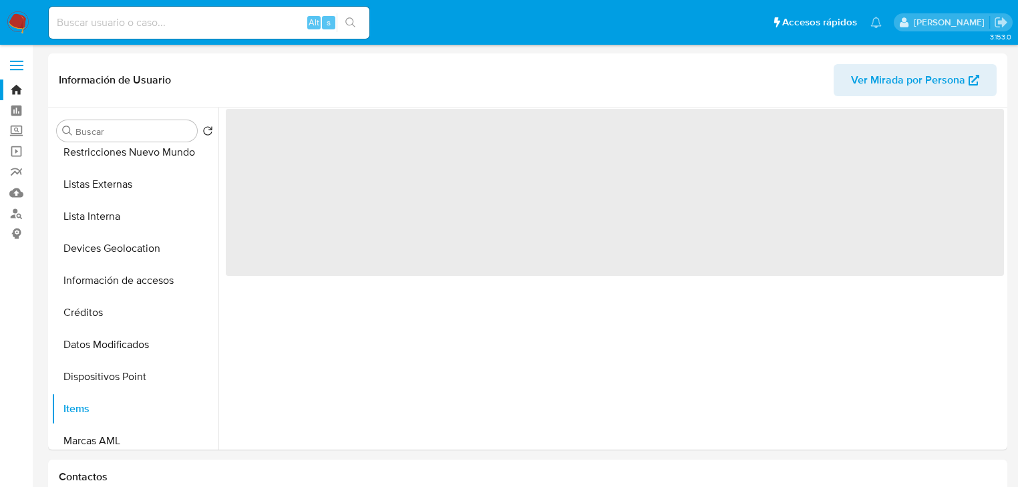
scroll to position [0, 0]
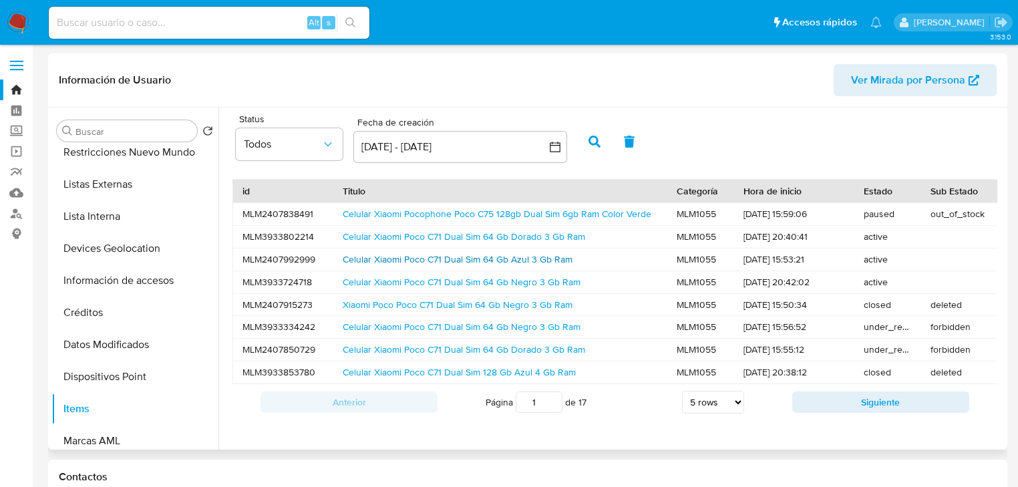
click at [473, 260] on link "Celular Xiaomi Poco C71 Dual Sim 64 Gb Azul 3 Gb Ram" at bounding box center [458, 258] width 230 height 13
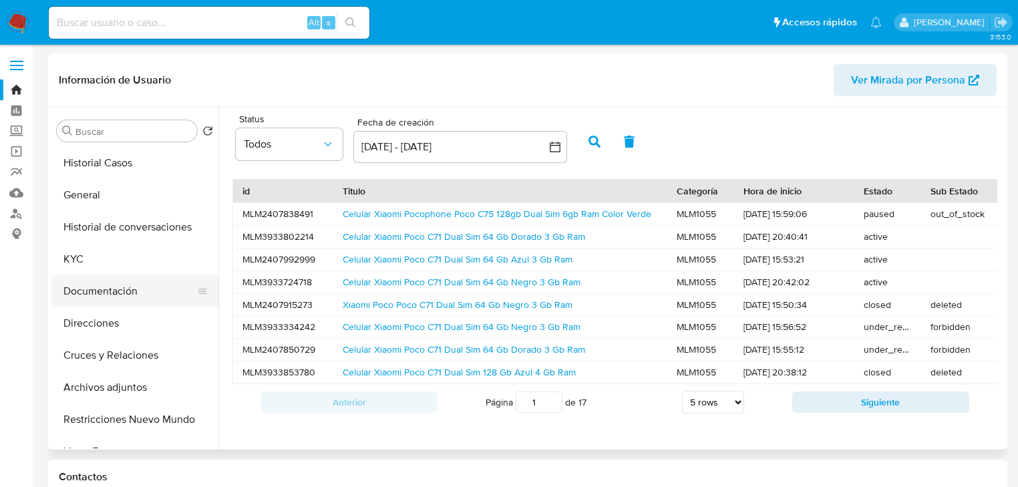
drag, startPoint x: 110, startPoint y: 283, endPoint x: 160, endPoint y: 264, distance: 52.8
click at [111, 283] on button "Documentación" at bounding box center [134, 291] width 167 height 32
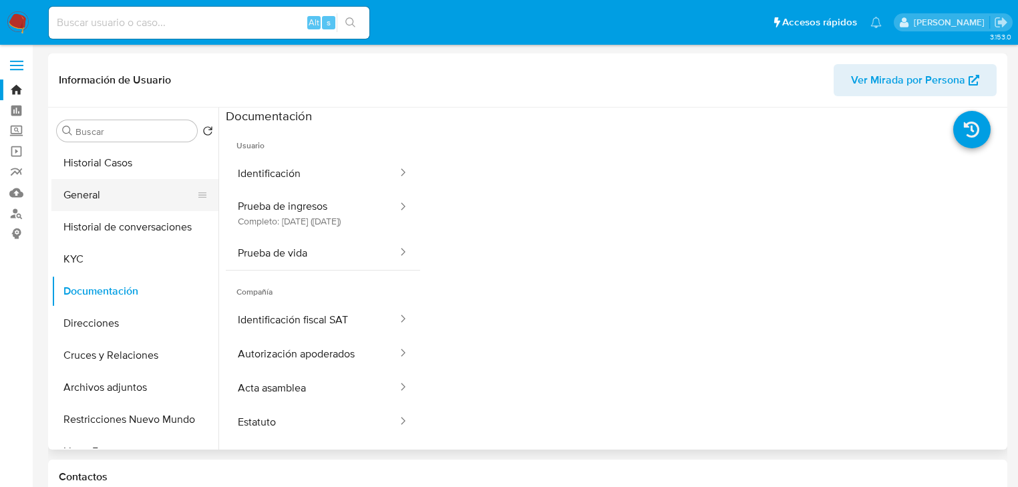
click at [91, 197] on button "General" at bounding box center [129, 195] width 156 height 32
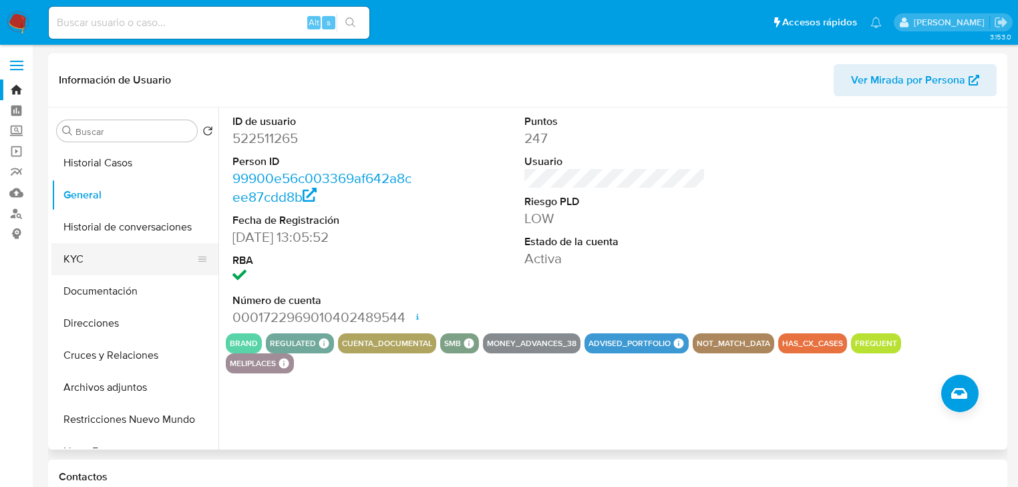
drag, startPoint x: 103, startPoint y: 254, endPoint x: 208, endPoint y: 252, distance: 105.5
click at [104, 254] on button "KYC" at bounding box center [129, 259] width 156 height 32
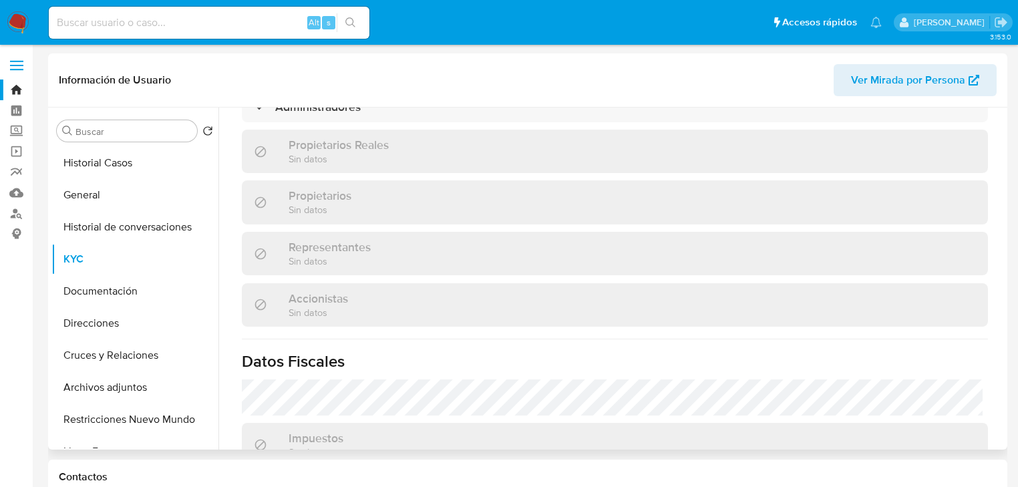
scroll to position [997, 0]
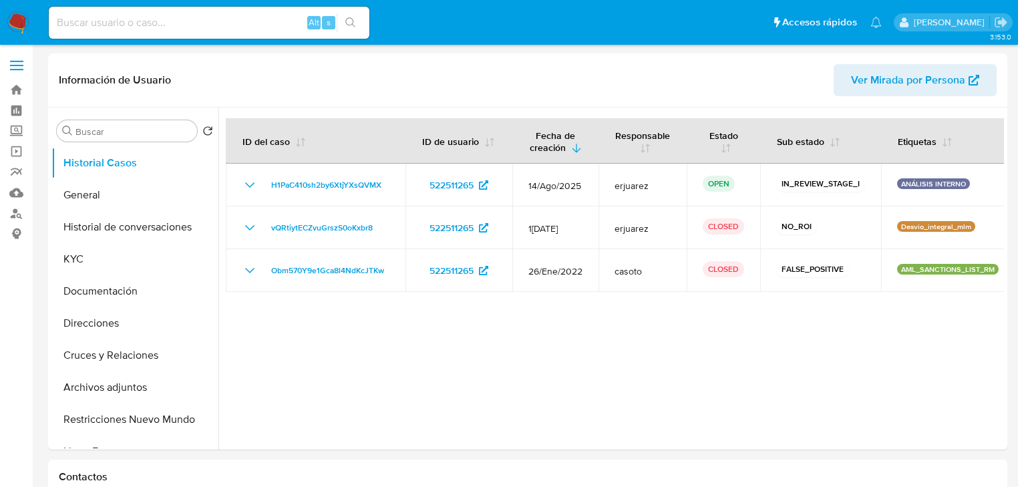
select select "10"
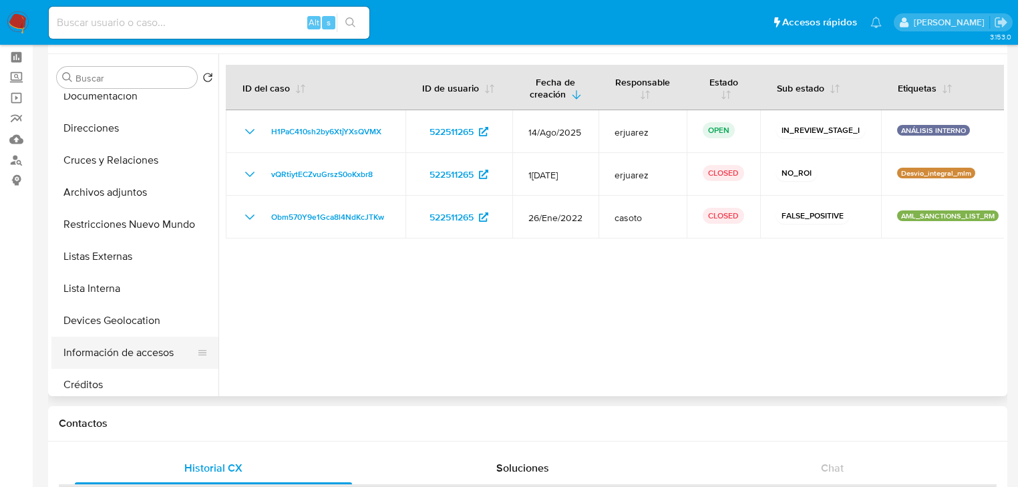
scroll to position [160, 0]
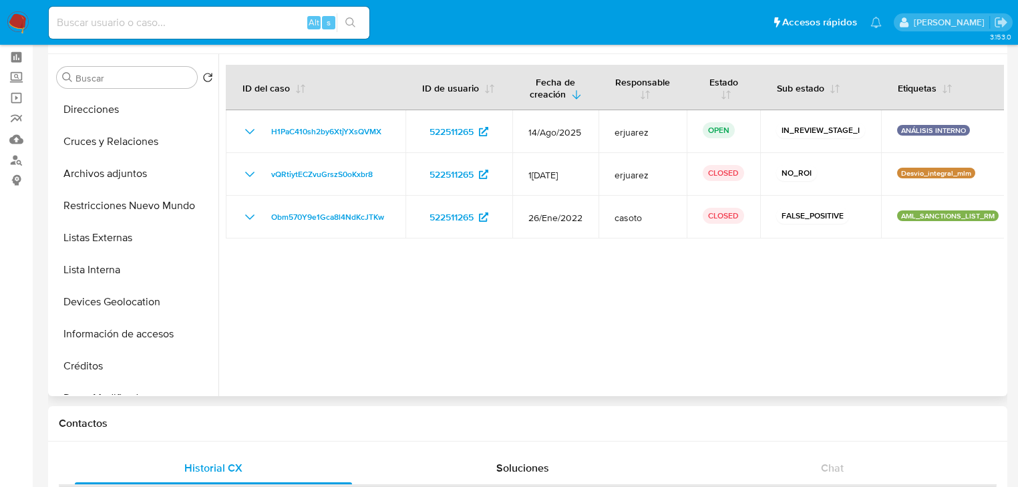
drag, startPoint x: 122, startPoint y: 305, endPoint x: 390, endPoint y: 293, distance: 268.1
click at [122, 305] on button "Devices Geolocation" at bounding box center [134, 302] width 167 height 32
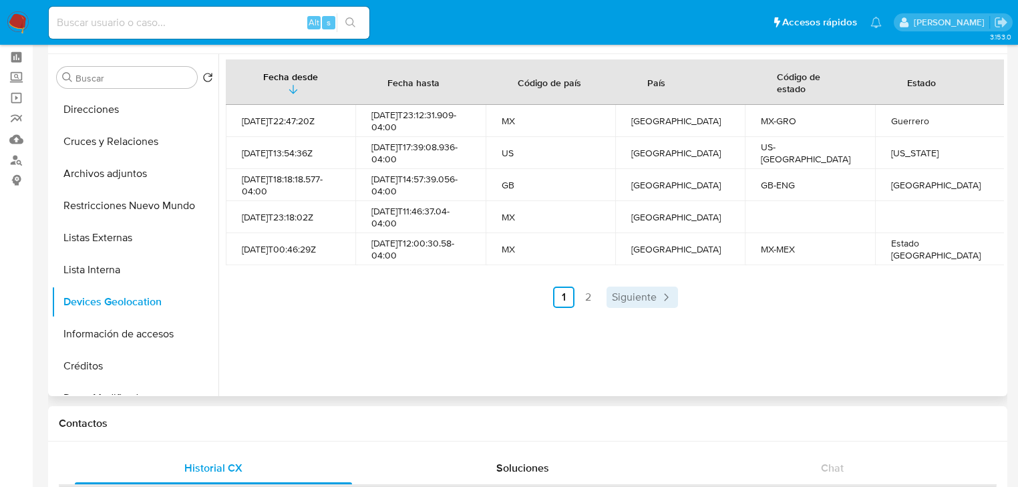
click at [644, 299] on span "Siguiente" at bounding box center [634, 297] width 45 height 11
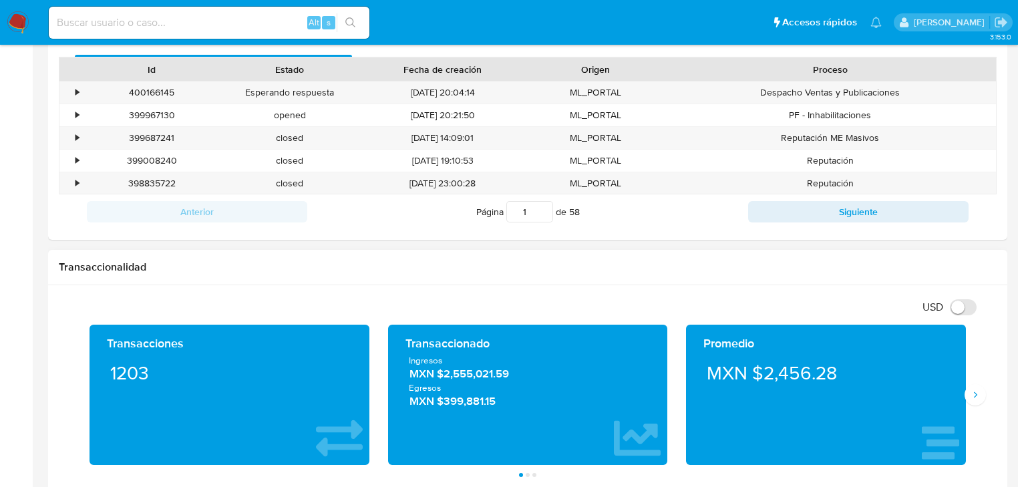
scroll to position [641, 0]
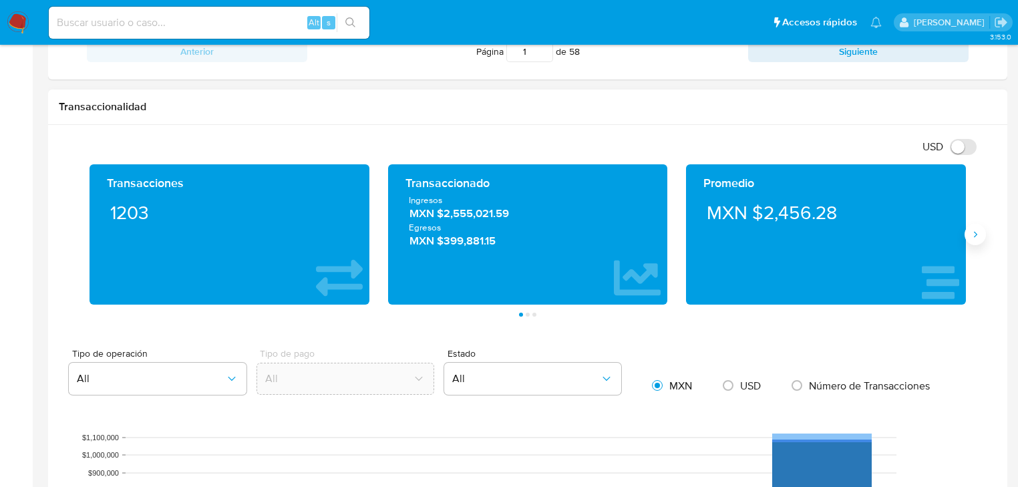
click at [978, 233] on icon "Siguiente" at bounding box center [975, 234] width 11 height 11
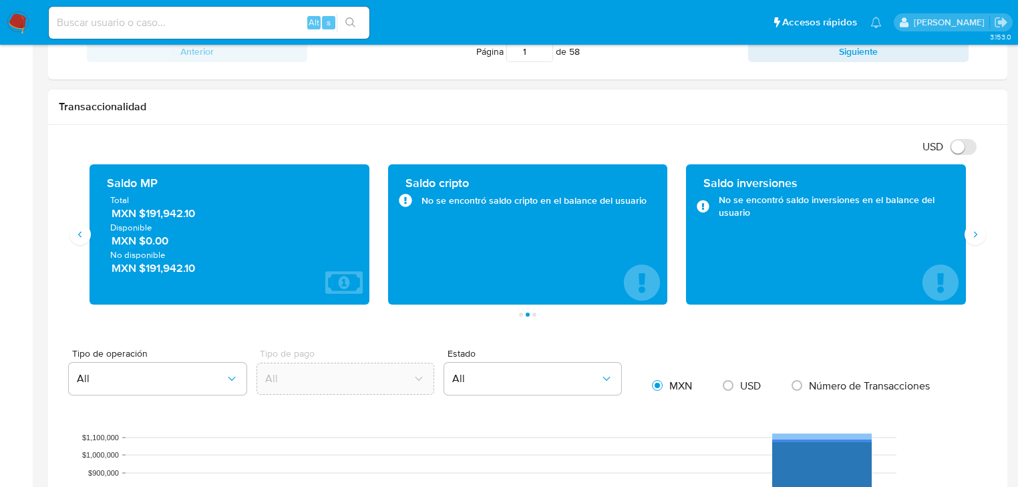
drag, startPoint x: 145, startPoint y: 214, endPoint x: 239, endPoint y: 214, distance: 94.2
click at [239, 214] on span "MXN $191,942.10" at bounding box center [230, 213] width 237 height 15
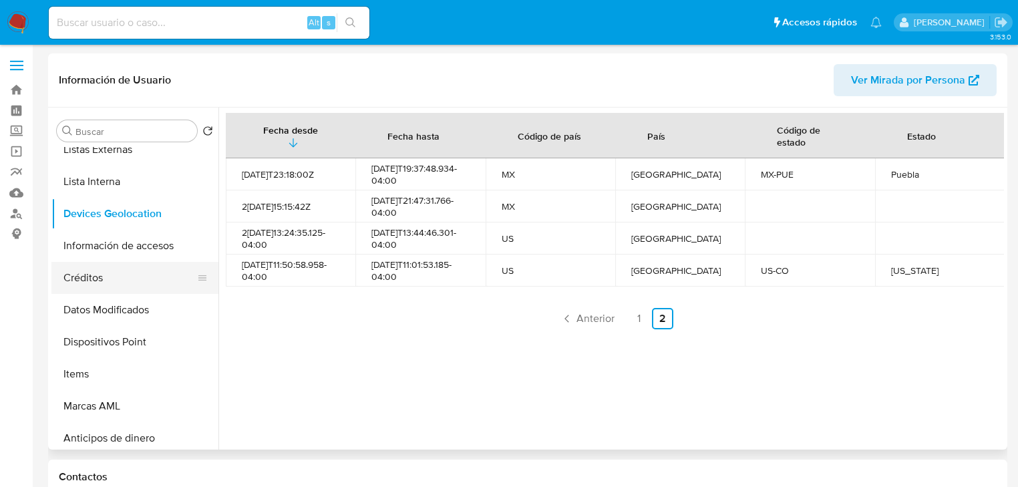
scroll to position [321, 0]
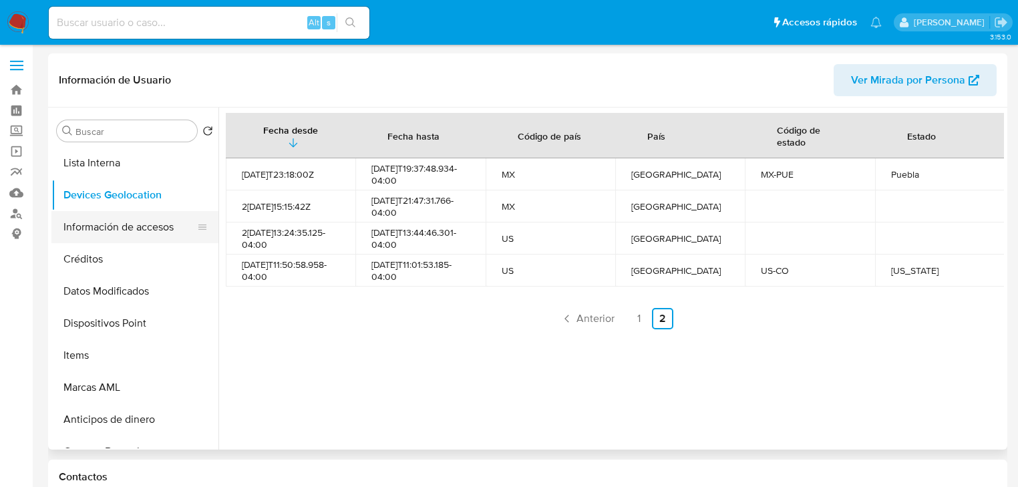
click at [139, 238] on button "Información de accesos" at bounding box center [129, 227] width 156 height 32
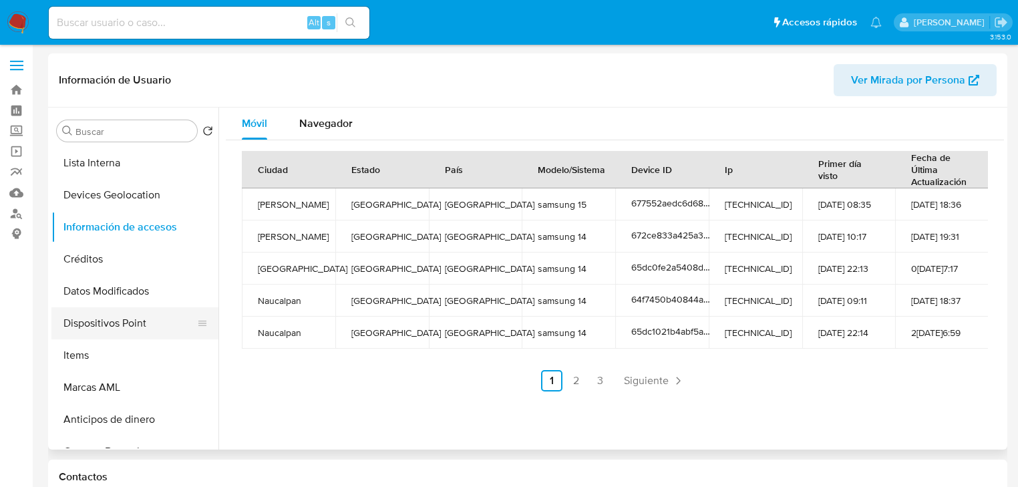
scroll to position [53, 0]
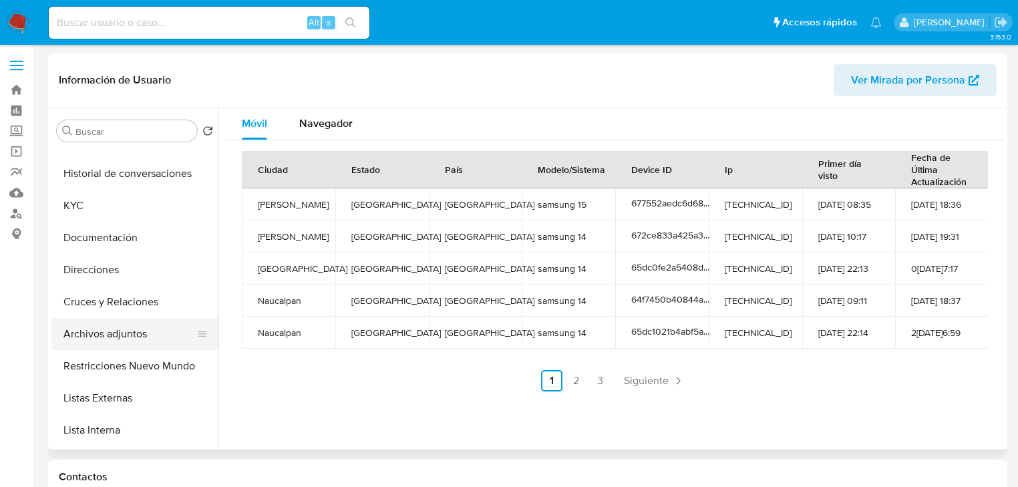
click at [118, 337] on button "Archivos adjuntos" at bounding box center [129, 334] width 156 height 32
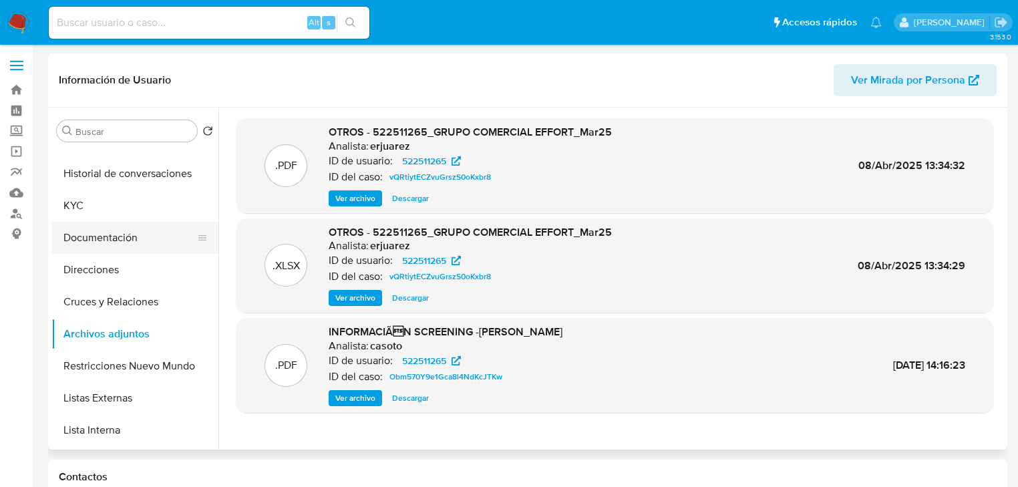
click at [107, 238] on button "Documentación" at bounding box center [129, 238] width 156 height 32
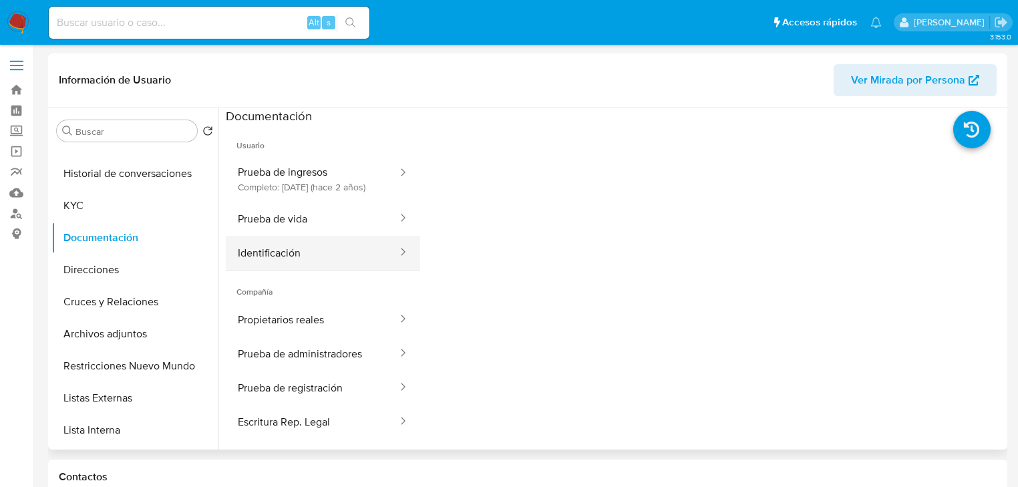
click at [294, 270] on button "Identificación" at bounding box center [312, 253] width 173 height 34
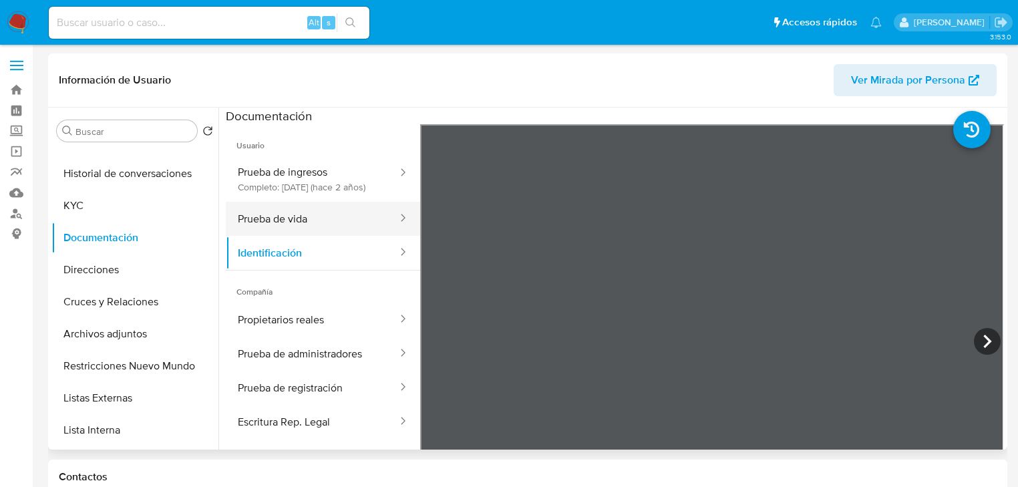
click at [317, 236] on button "Prueba de vida" at bounding box center [312, 219] width 173 height 34
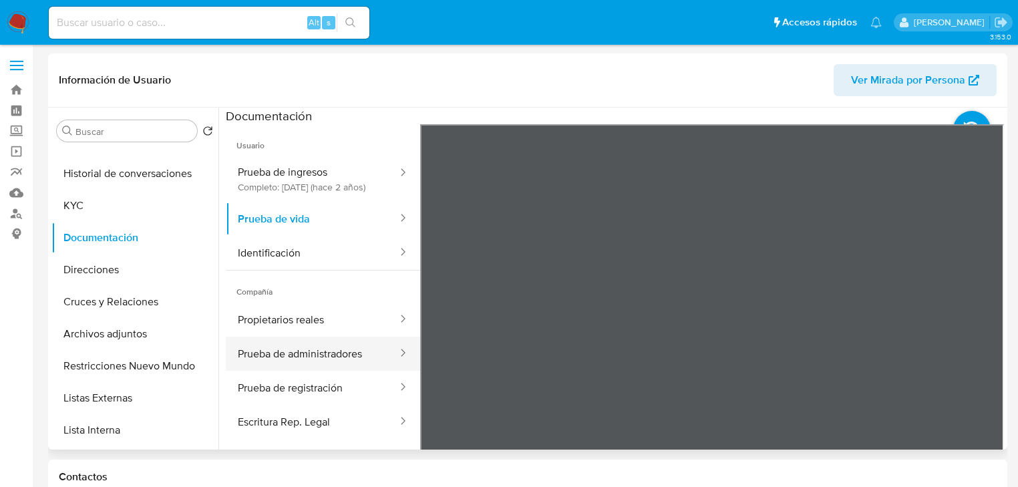
drag, startPoint x: 337, startPoint y: 364, endPoint x: 335, endPoint y: 379, distance: 14.8
click at [337, 365] on button "Prueba de administradores" at bounding box center [312, 354] width 173 height 34
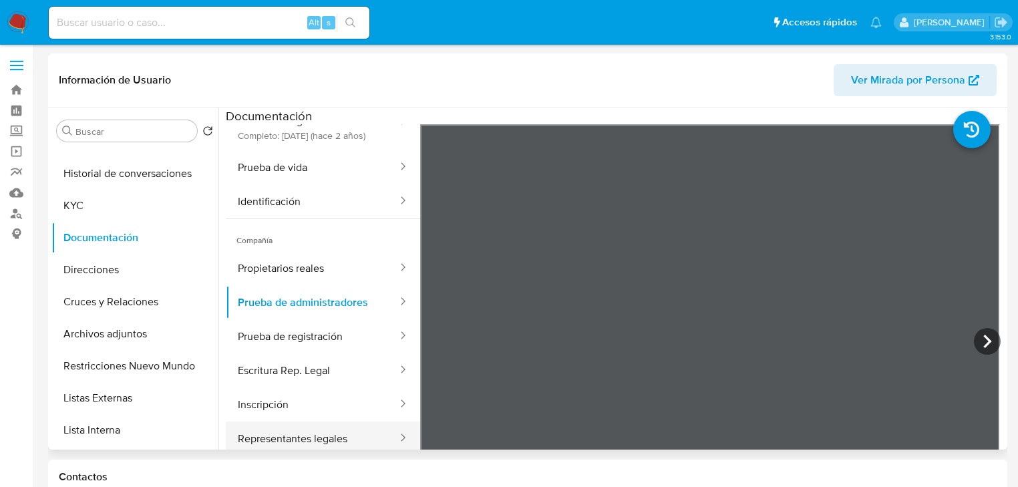
scroll to position [160, 0]
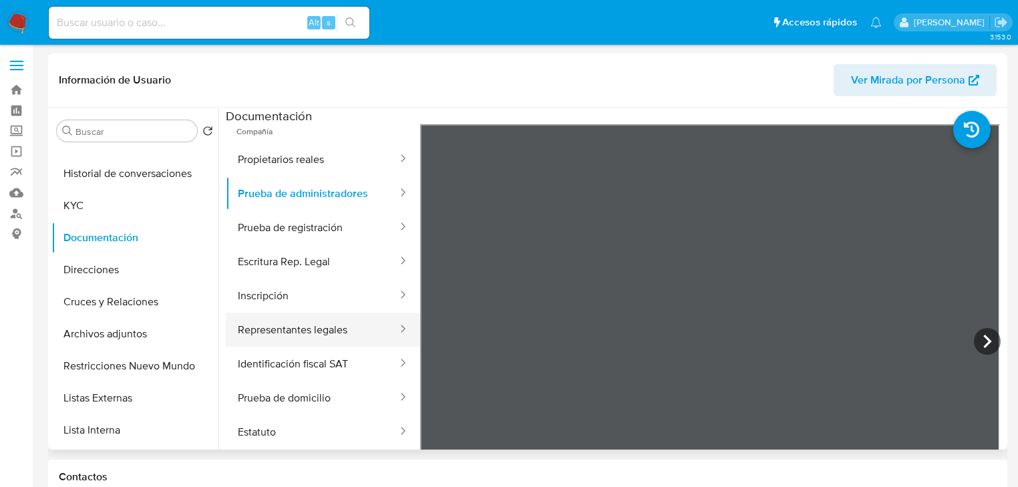
click at [288, 342] on button "Representantes legales" at bounding box center [312, 330] width 173 height 34
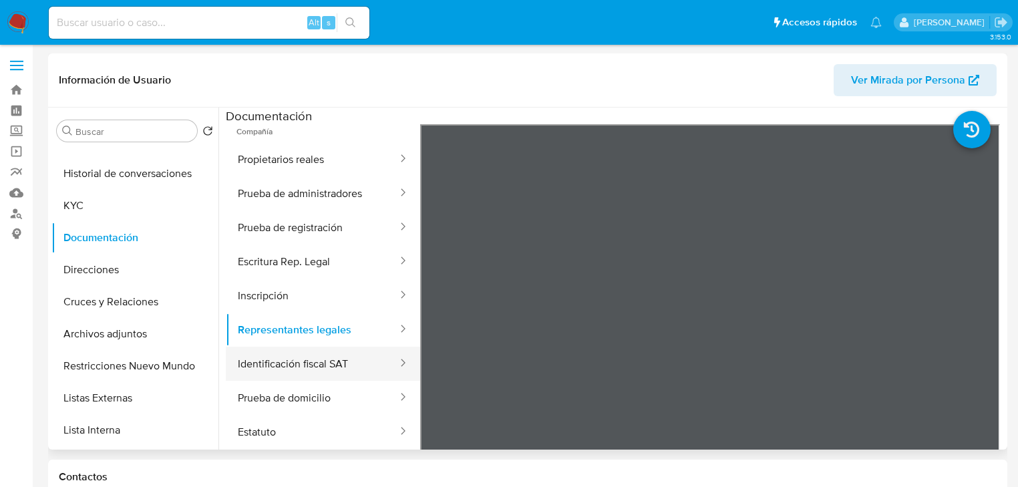
click at [285, 373] on button "Identificación fiscal SAT" at bounding box center [312, 364] width 173 height 34
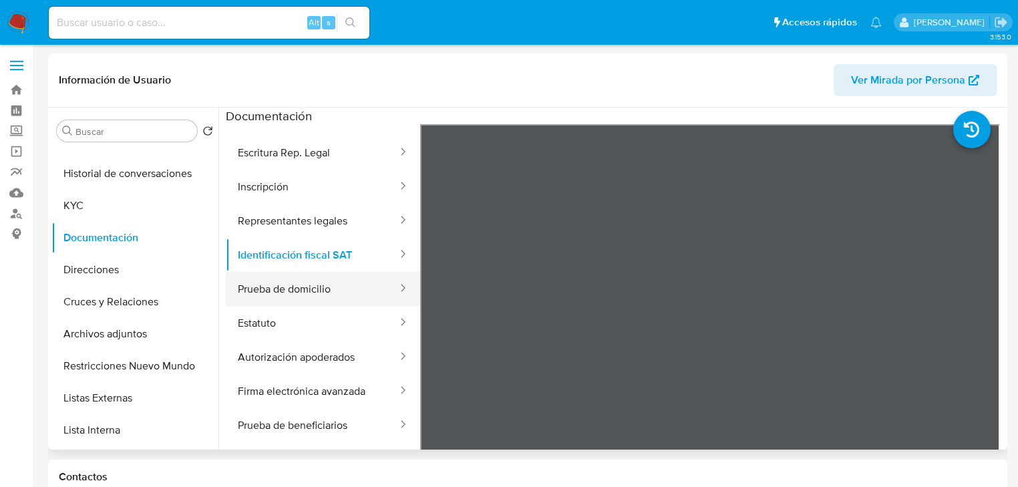
scroll to position [337, 0]
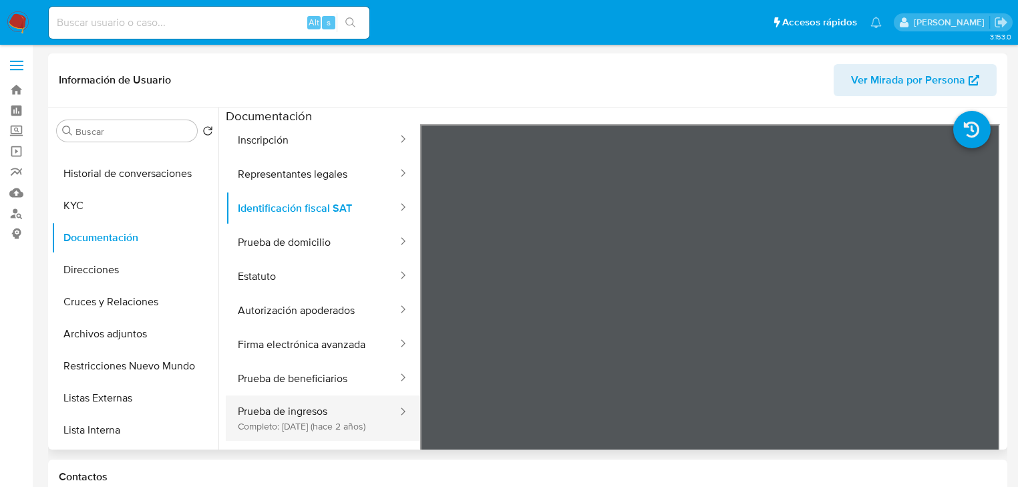
click at [278, 432] on button "Prueba de ingresos Completo: [DATE] (hace 2 años)" at bounding box center [312, 417] width 173 height 45
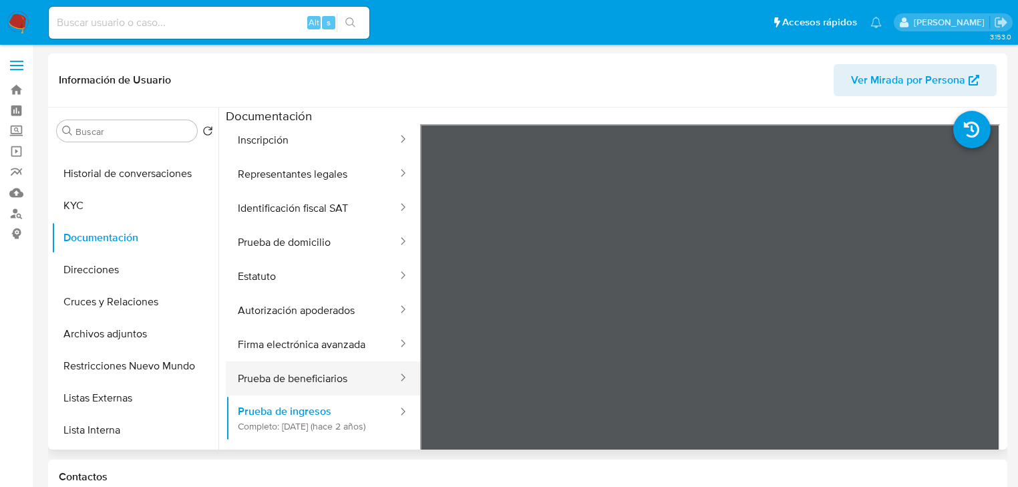
click at [281, 361] on button "Prueba de beneficiarios" at bounding box center [312, 378] width 173 height 34
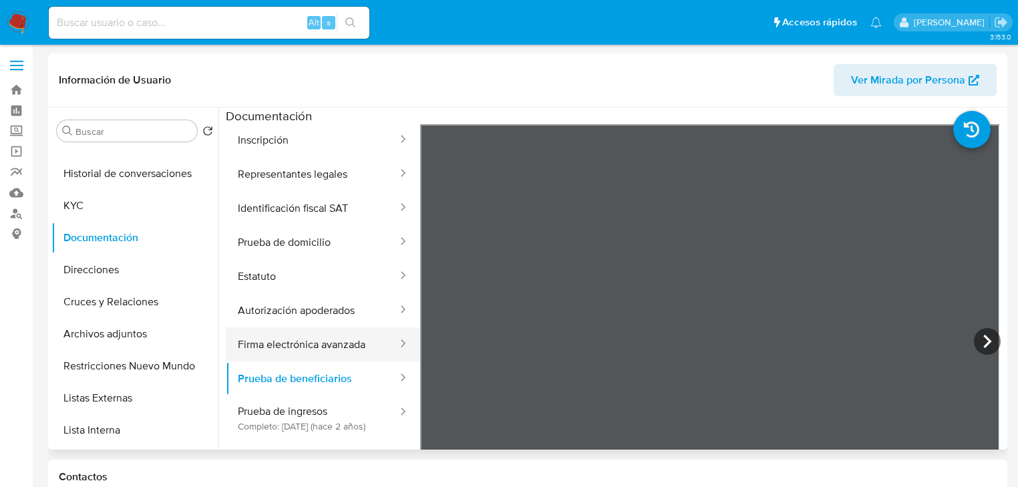
click at [284, 335] on button "Firma electrónica avanzada" at bounding box center [312, 344] width 173 height 34
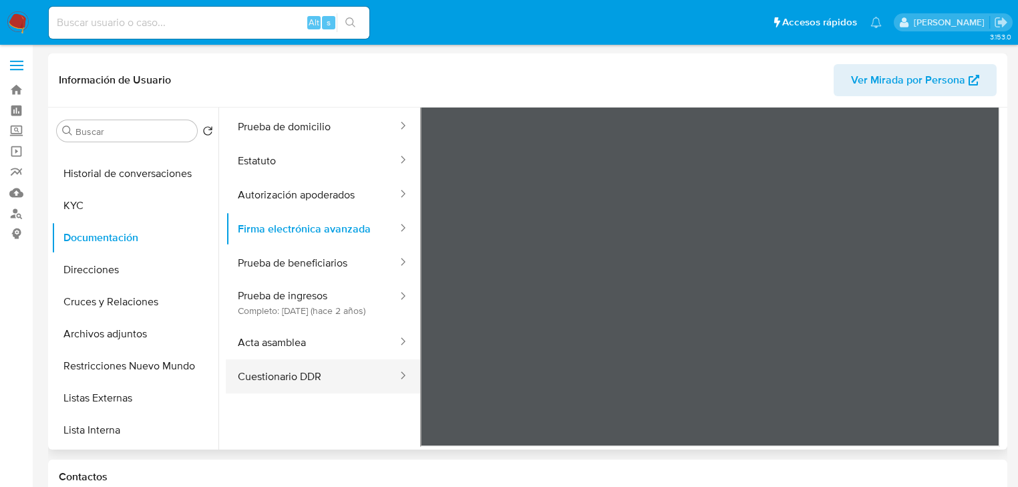
click at [318, 374] on button "Cuestionario DDR" at bounding box center [312, 376] width 173 height 34
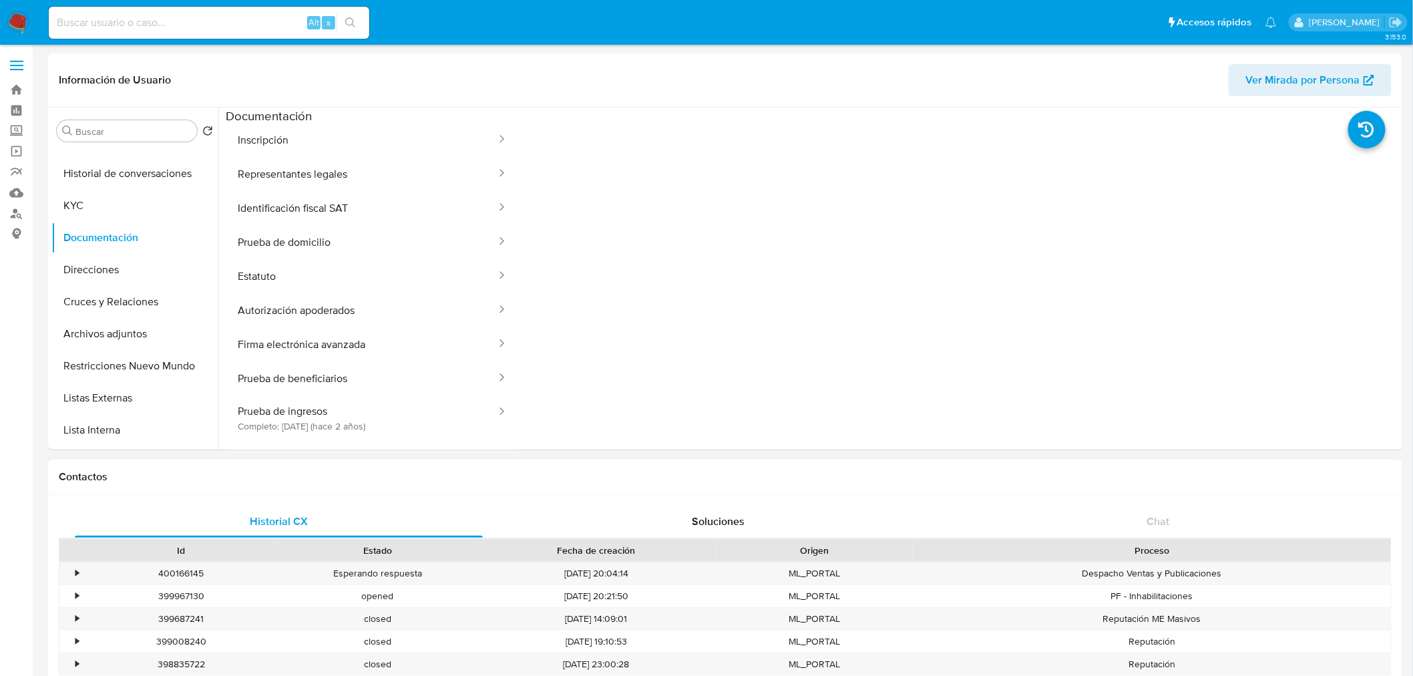
scroll to position [0, 0]
